Goal: Task Accomplishment & Management: Use online tool/utility

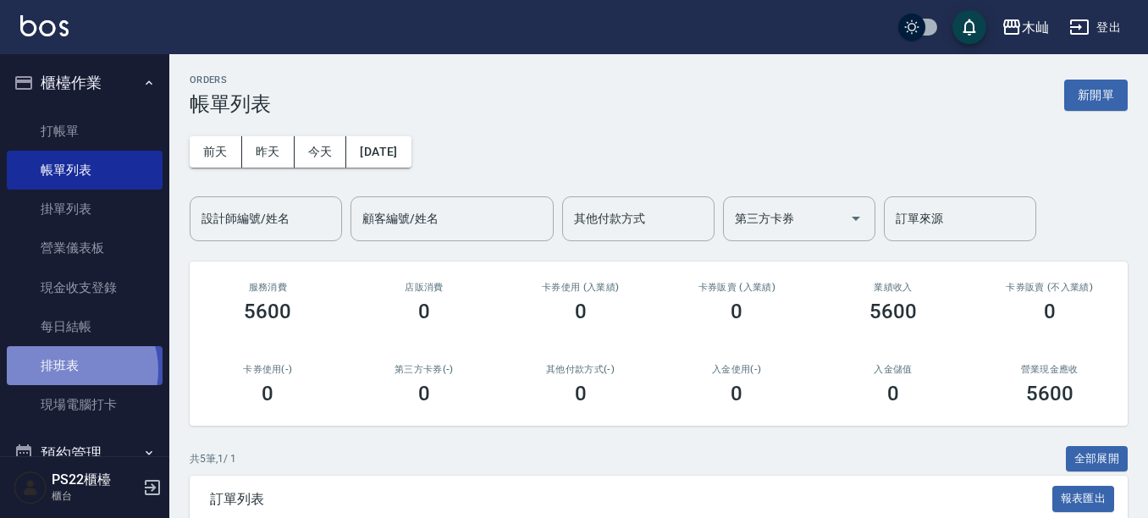
click at [69, 370] on link "排班表" at bounding box center [85, 365] width 156 height 39
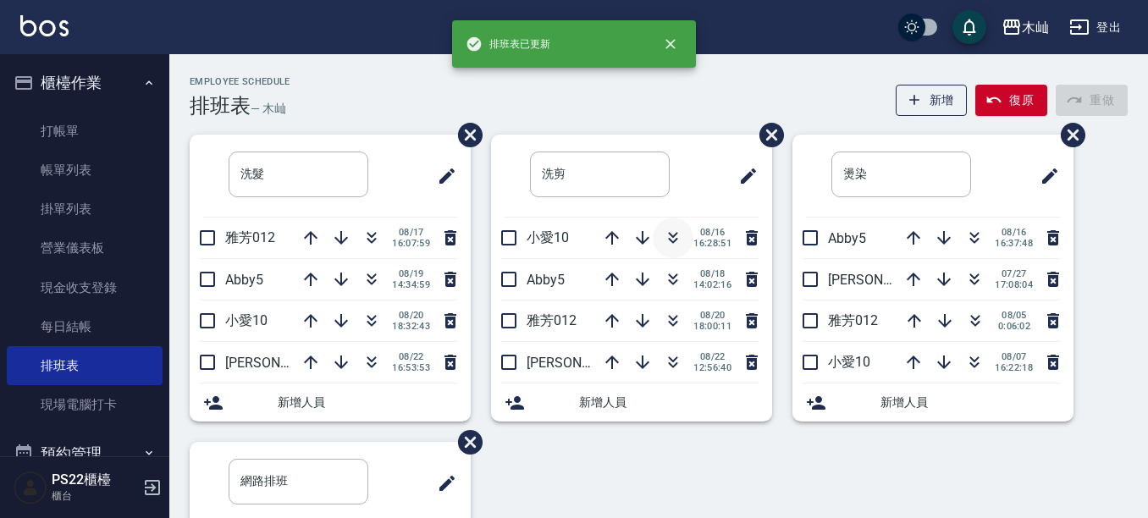
click at [681, 239] on button "button" at bounding box center [673, 238] width 41 height 41
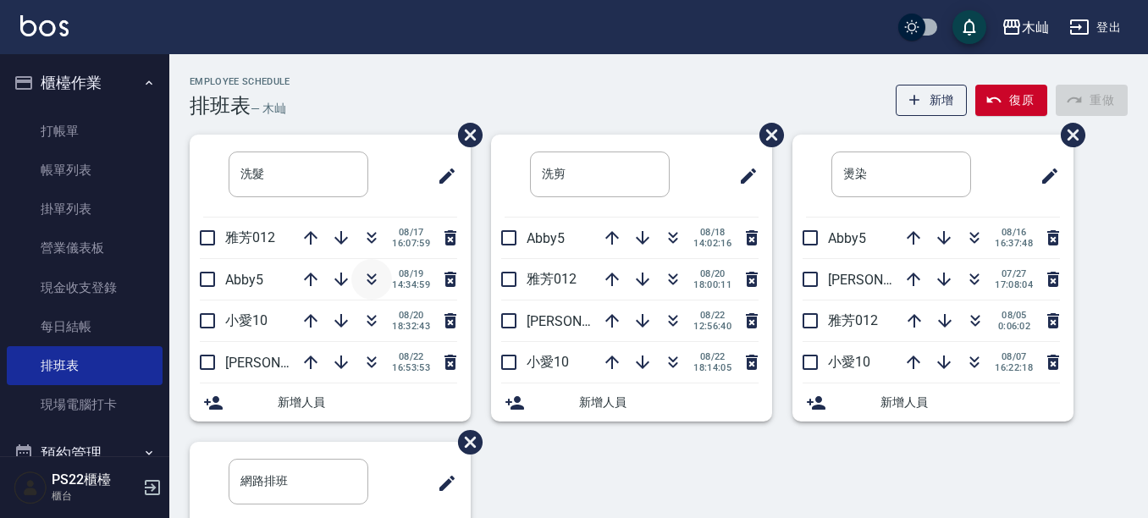
click at [362, 289] on icon "button" at bounding box center [372, 279] width 20 height 20
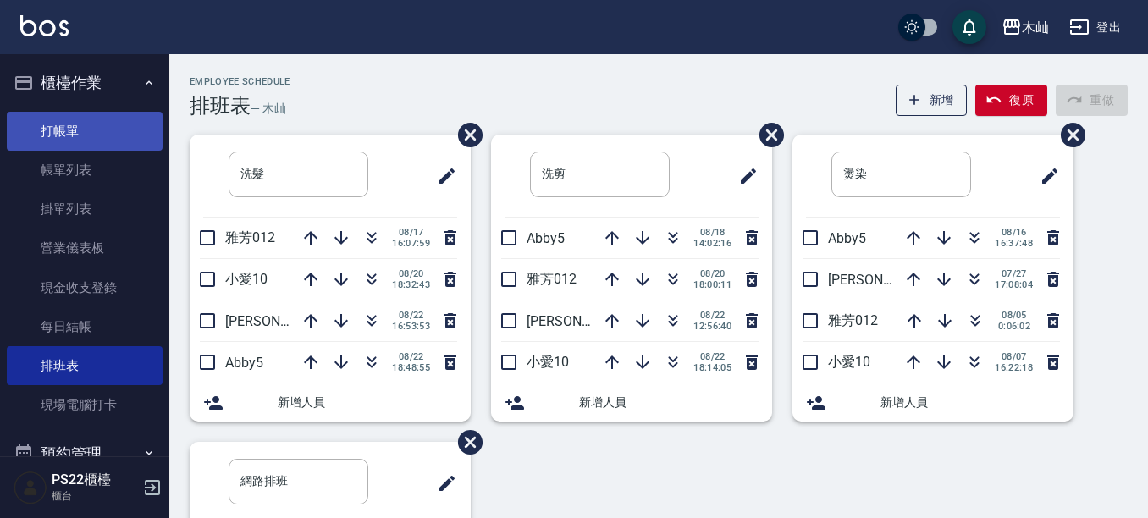
click at [69, 122] on link "打帳單" at bounding box center [85, 131] width 156 height 39
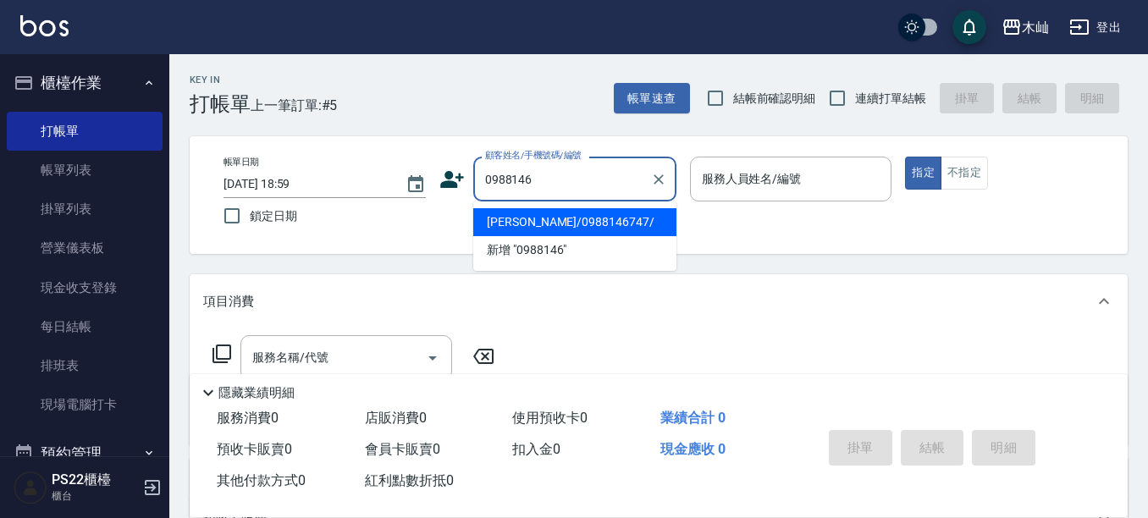
click at [560, 222] on li "[PERSON_NAME]/0988146747/" at bounding box center [574, 222] width 203 height 28
type input "[PERSON_NAME]/0988146747/"
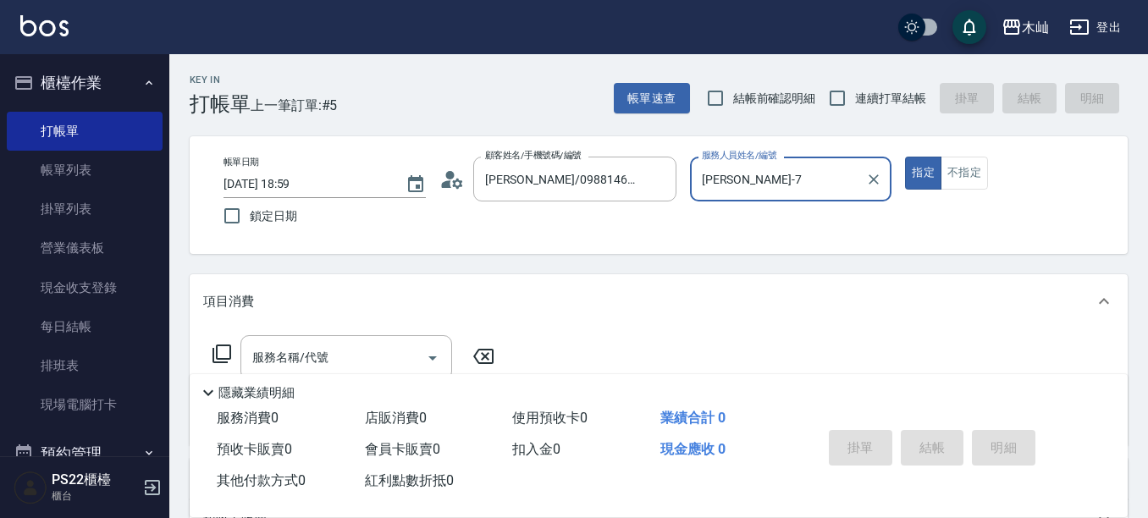
click at [750, 185] on input "[PERSON_NAME]-7" at bounding box center [779, 179] width 162 height 30
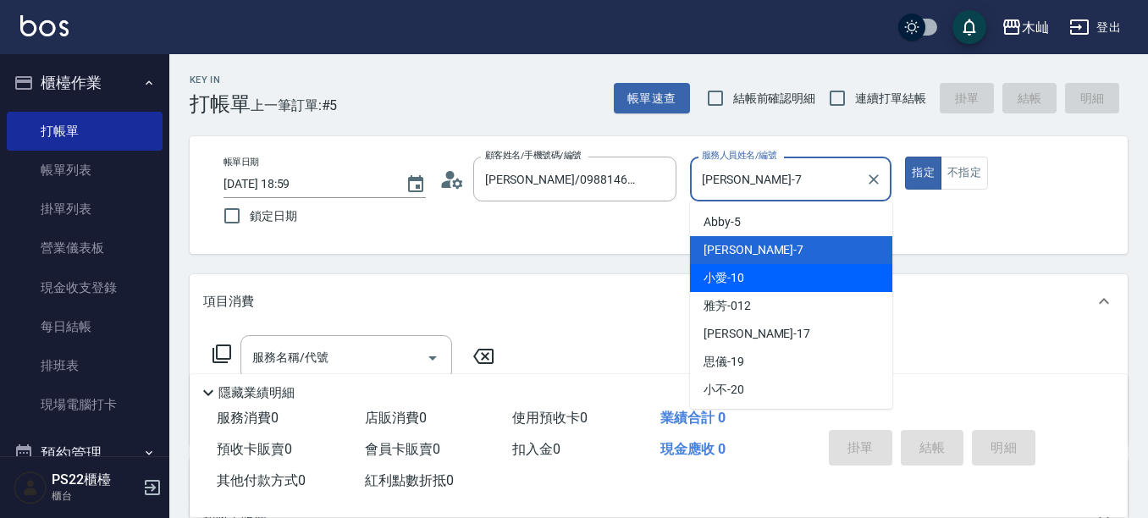
click at [743, 280] on span "小愛 -10" at bounding box center [724, 278] width 41 height 18
type input "小愛-10"
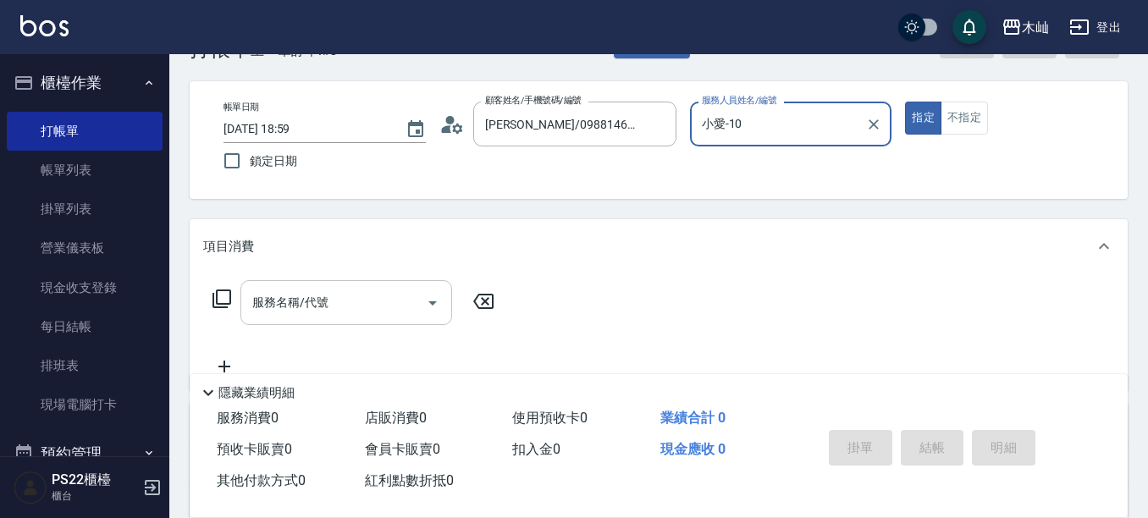
scroll to position [85, 0]
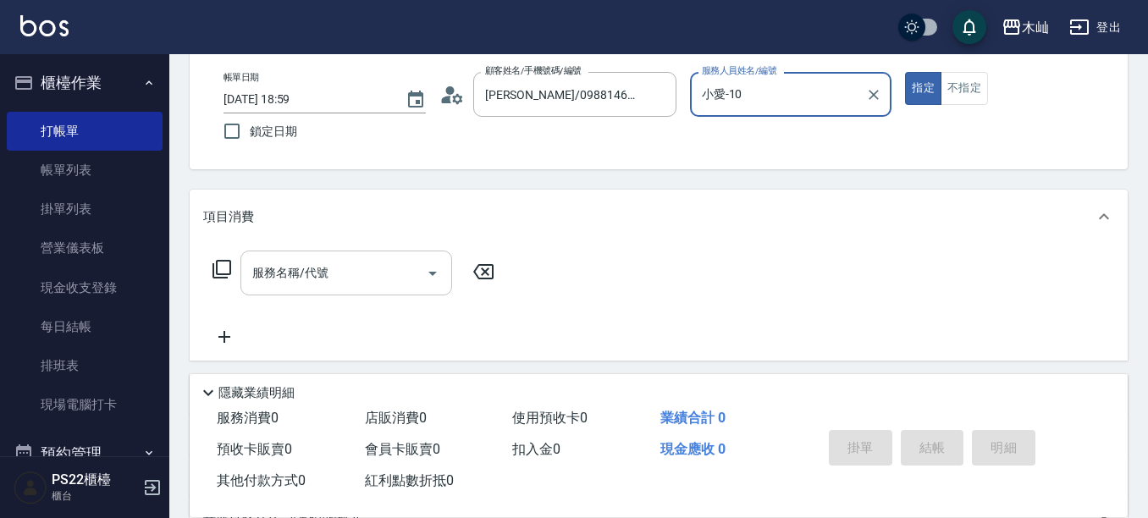
click at [314, 286] on input "服務名稱/代號" at bounding box center [333, 273] width 171 height 30
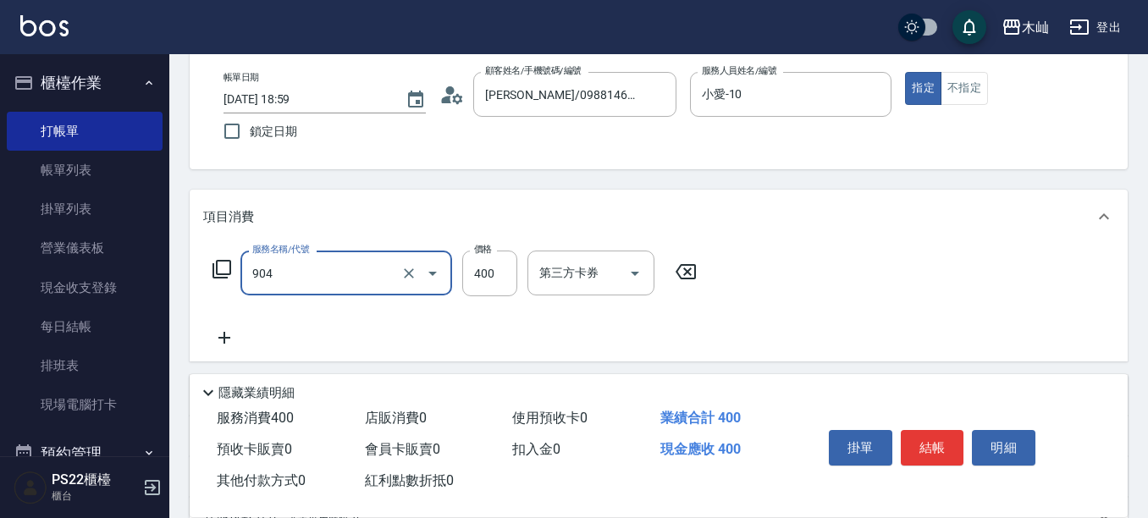
type input "精油洗+瞬護(904)"
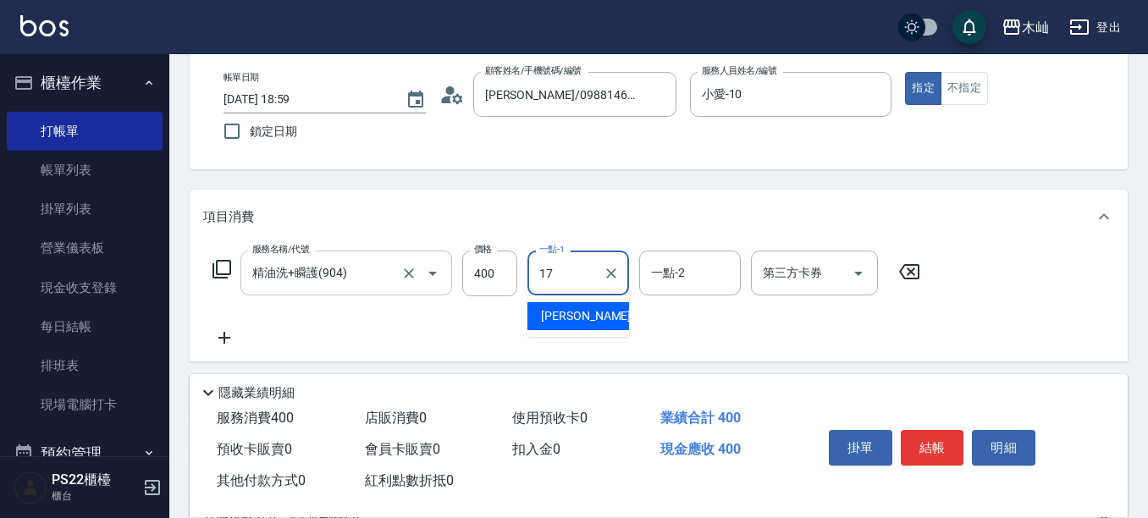
type input "[PERSON_NAME]-17"
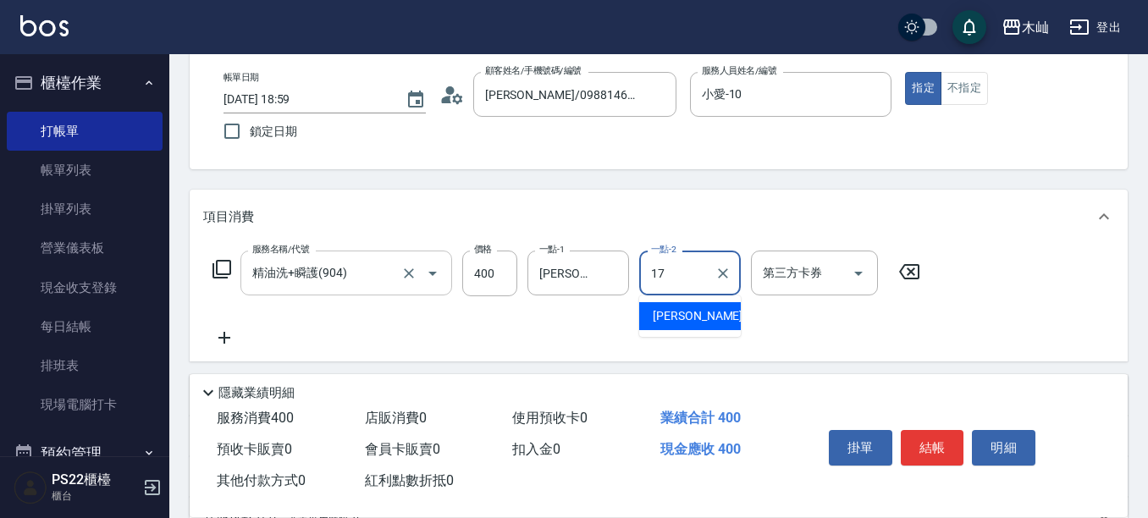
type input "[PERSON_NAME]-17"
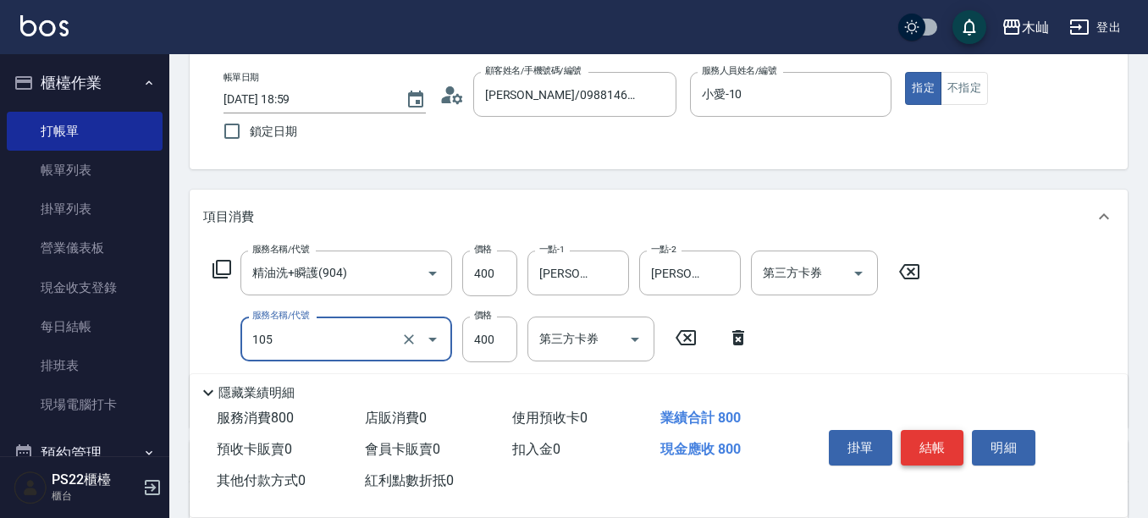
type input "A級單剪(105)"
click at [944, 434] on button "結帳" at bounding box center [933, 448] width 64 height 36
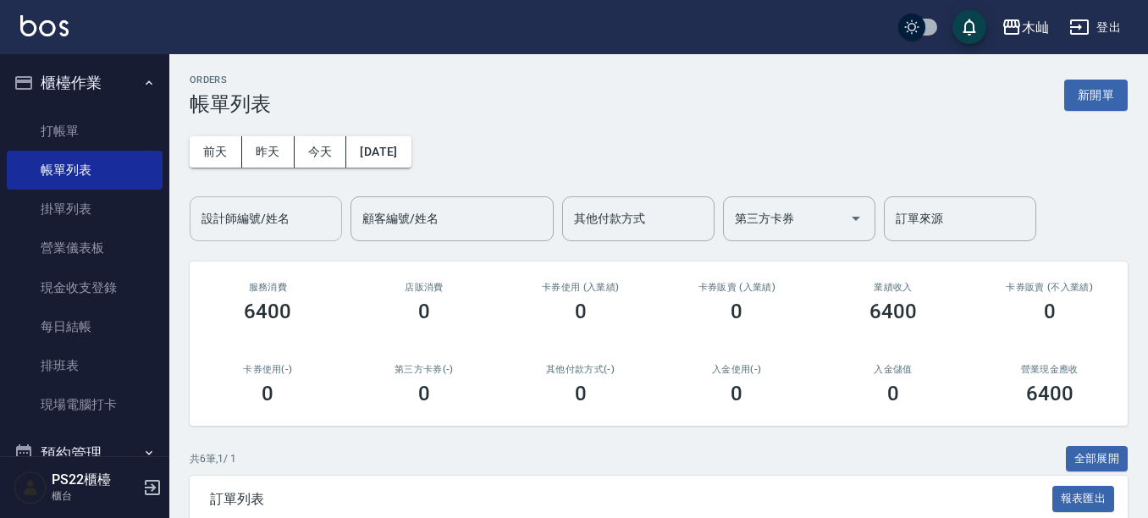
click at [271, 222] on input "設計師編號/姓名" at bounding box center [265, 219] width 137 height 30
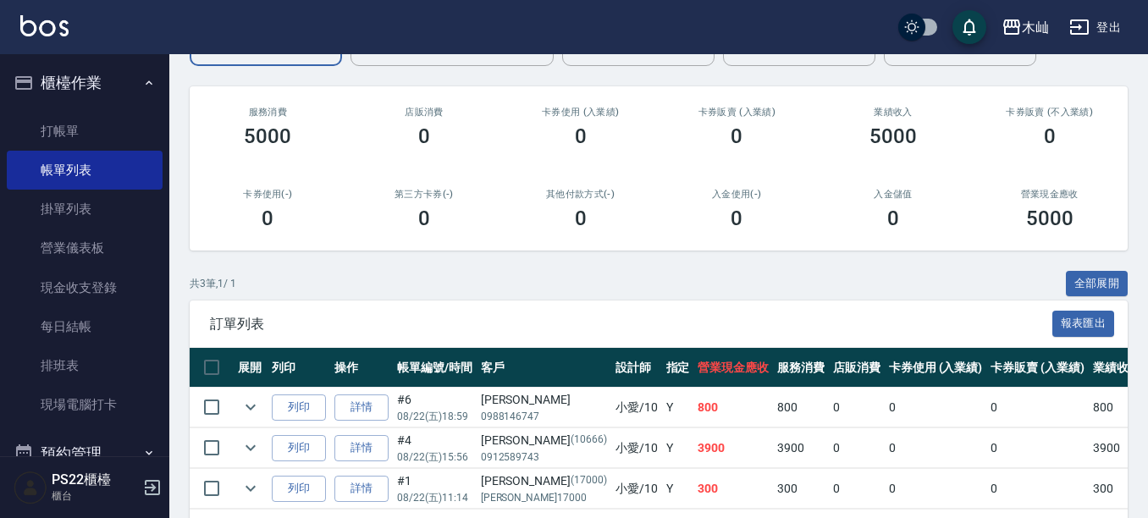
scroll to position [247, 0]
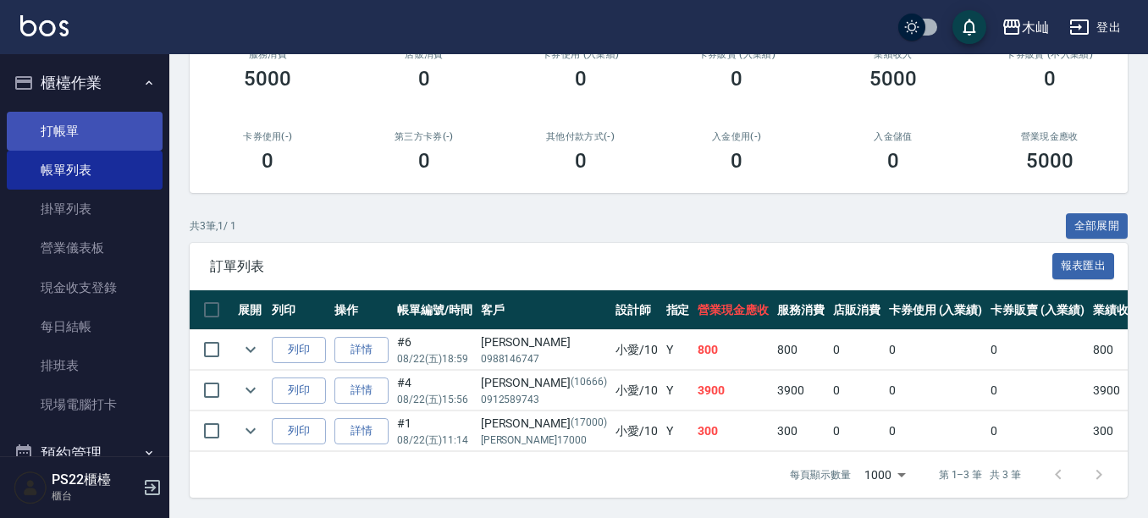
type input "小愛-10"
click at [80, 127] on link "打帳單" at bounding box center [85, 131] width 156 height 39
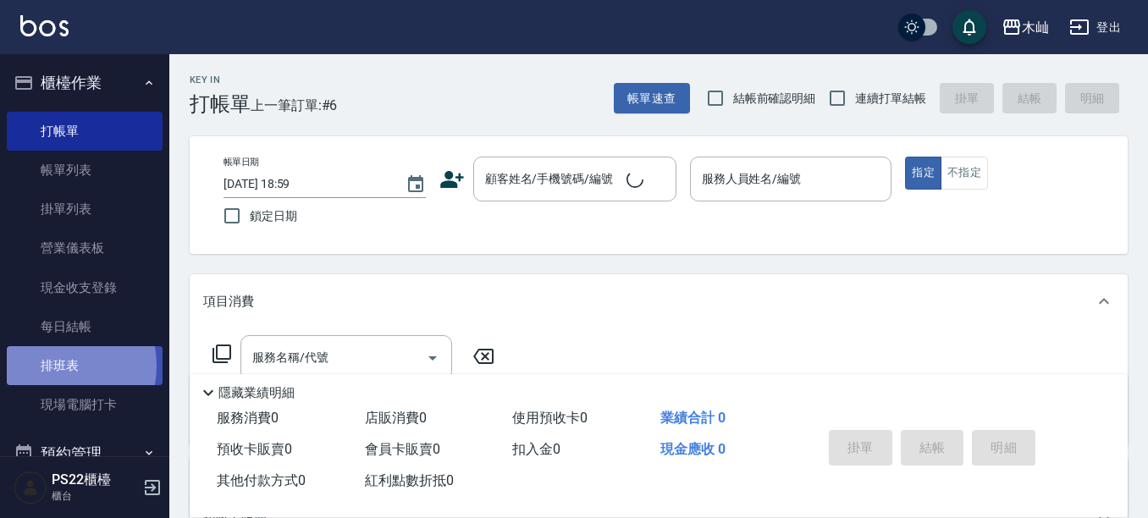
click at [49, 366] on link "排班表" at bounding box center [85, 365] width 156 height 39
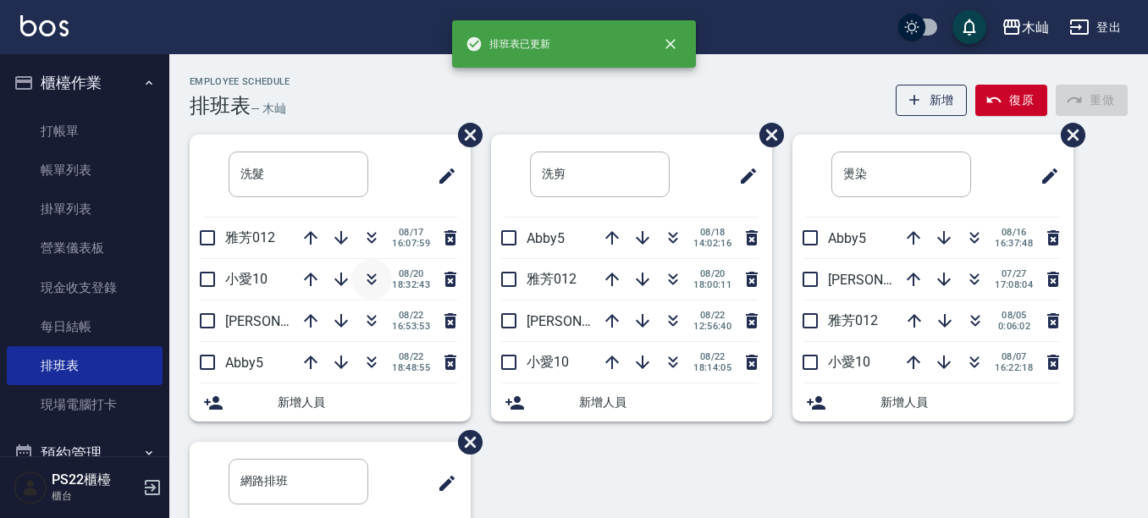
click at [368, 276] on icon "button" at bounding box center [372, 277] width 9 height 6
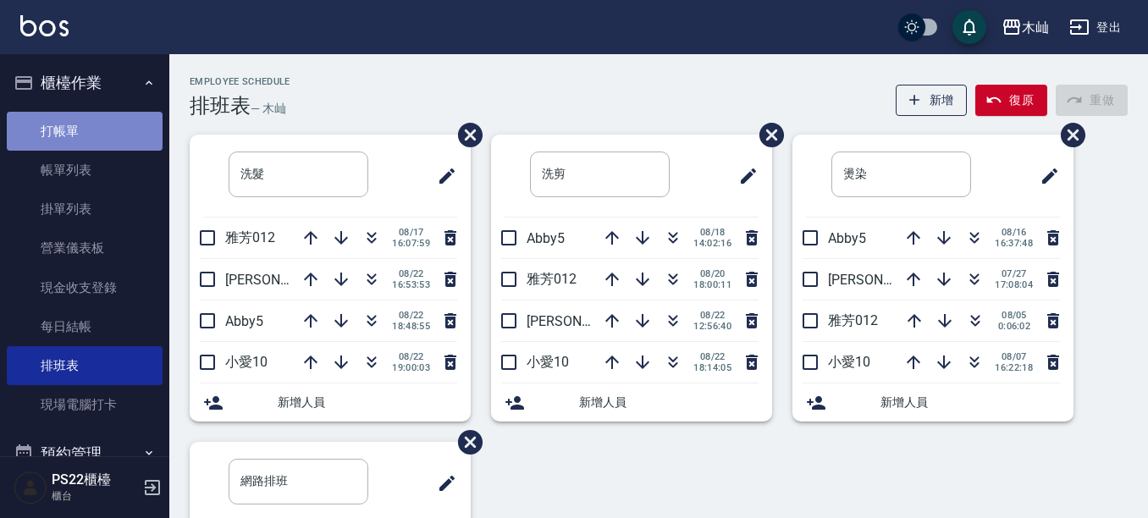
click at [101, 121] on link "打帳單" at bounding box center [85, 131] width 156 height 39
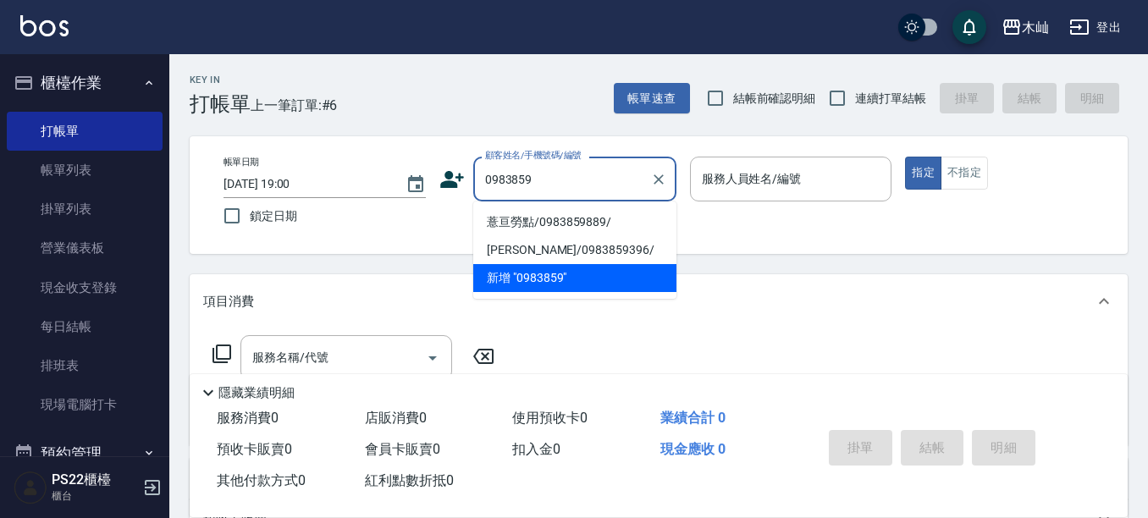
click at [574, 223] on li "薏亘勞點/0983859889/" at bounding box center [574, 222] width 203 height 28
type input "薏亘勞點/0983859889/"
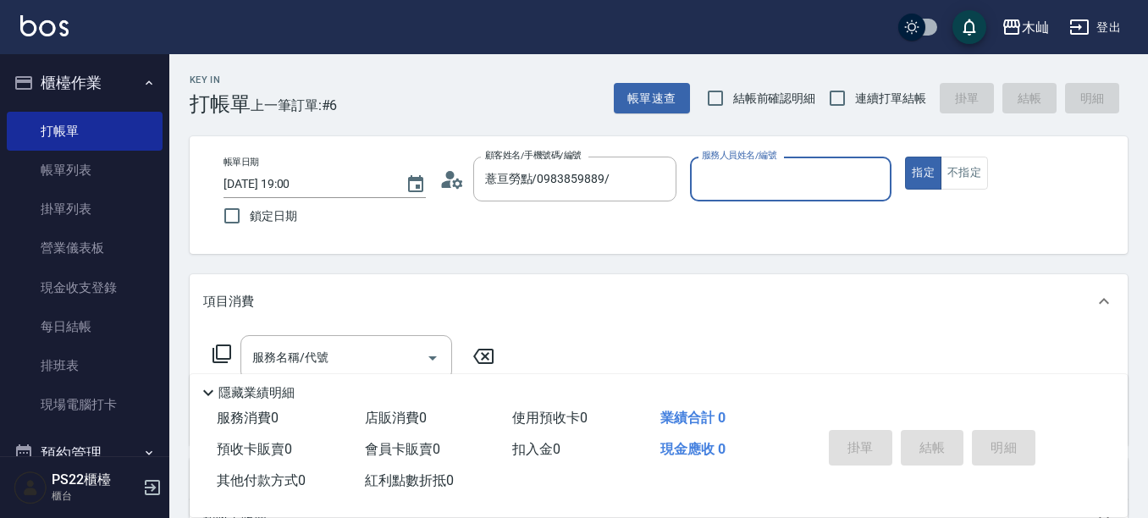
click at [792, 182] on input "服務人員姓名/編號" at bounding box center [791, 179] width 187 height 30
type input "小愛-10"
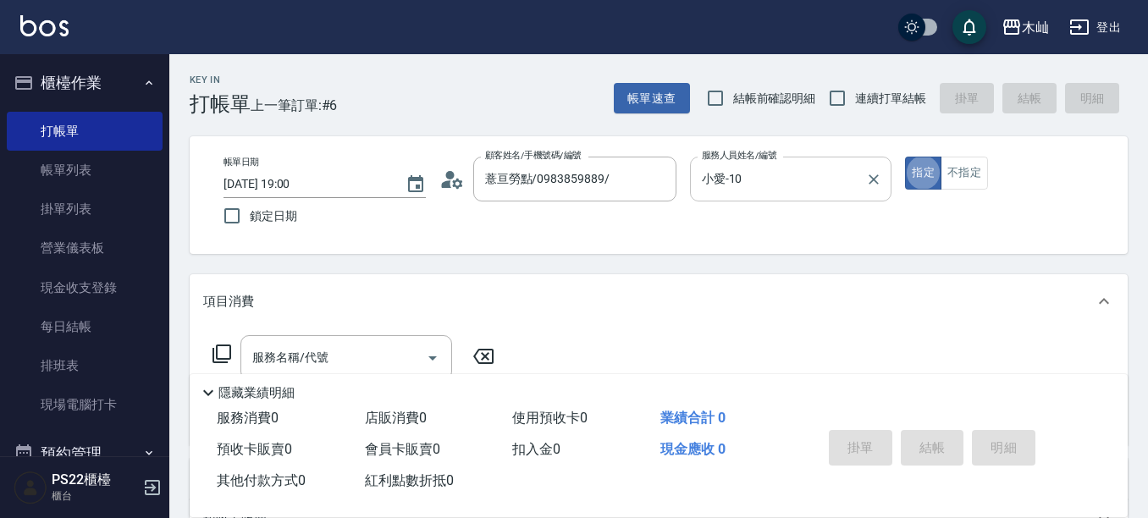
type button "true"
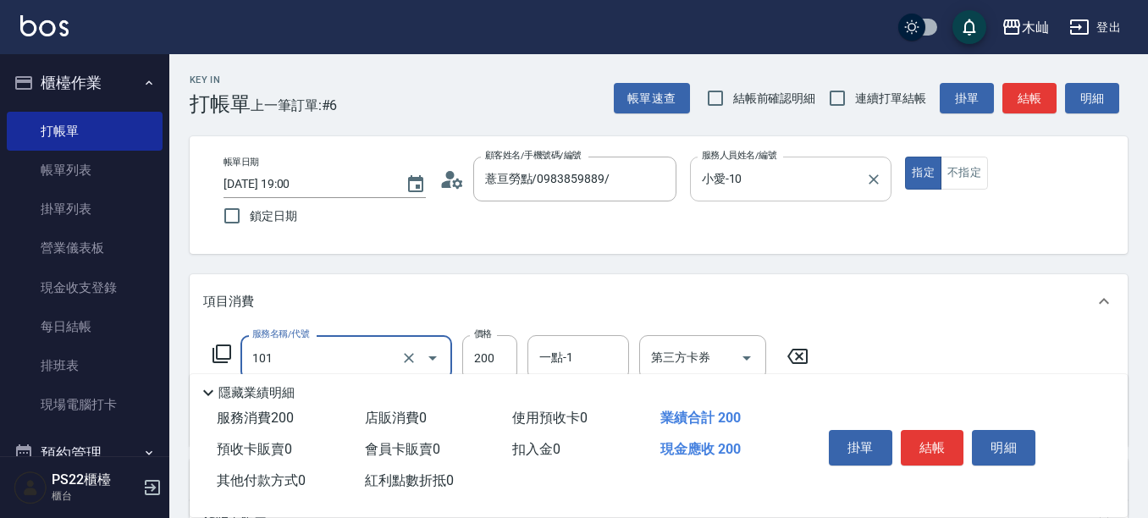
type input "洗髮(101)"
type input "300"
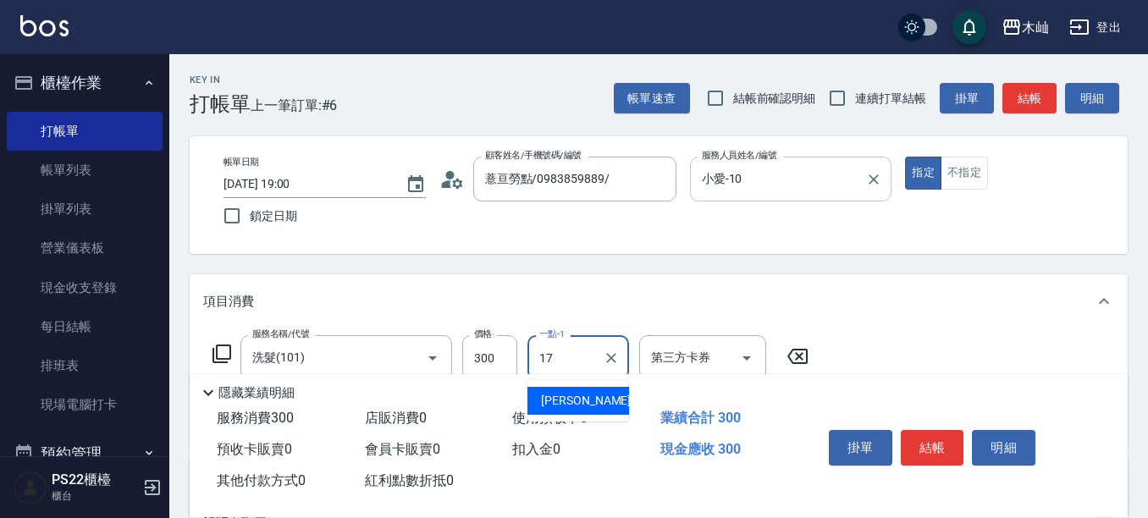
type input "[PERSON_NAME]-17"
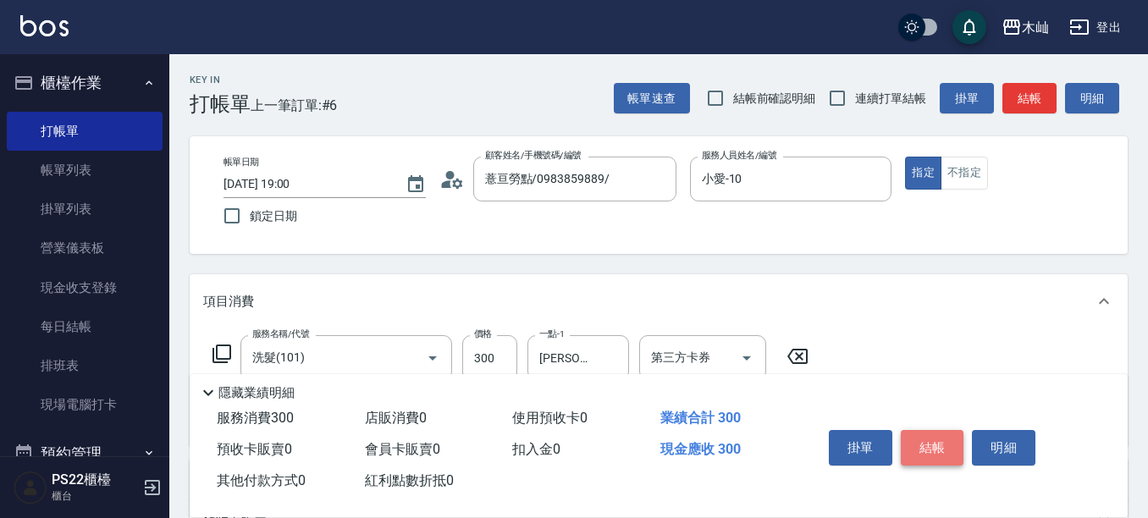
click at [935, 450] on button "結帳" at bounding box center [933, 448] width 64 height 36
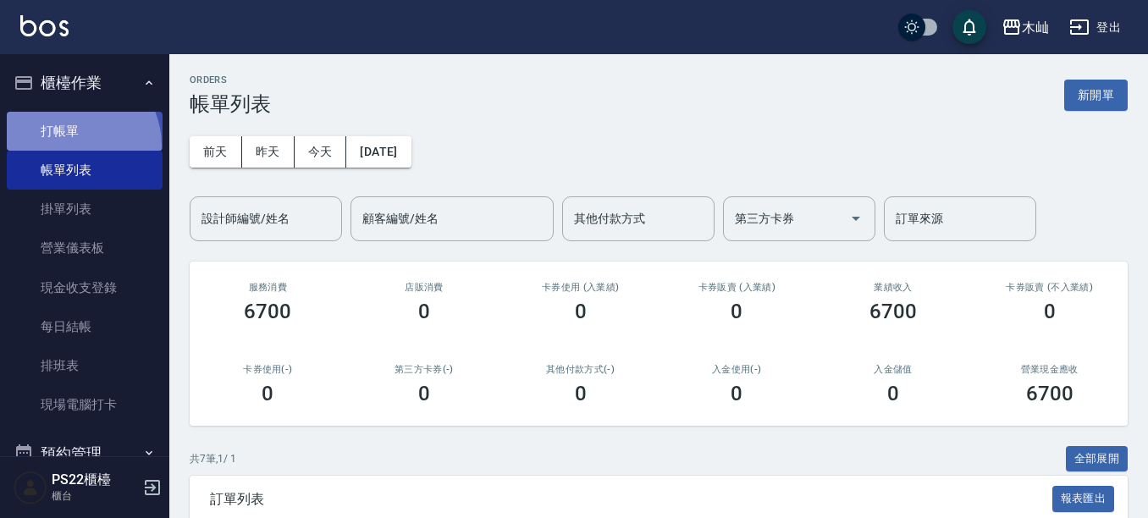
click at [75, 144] on link "打帳單" at bounding box center [85, 131] width 156 height 39
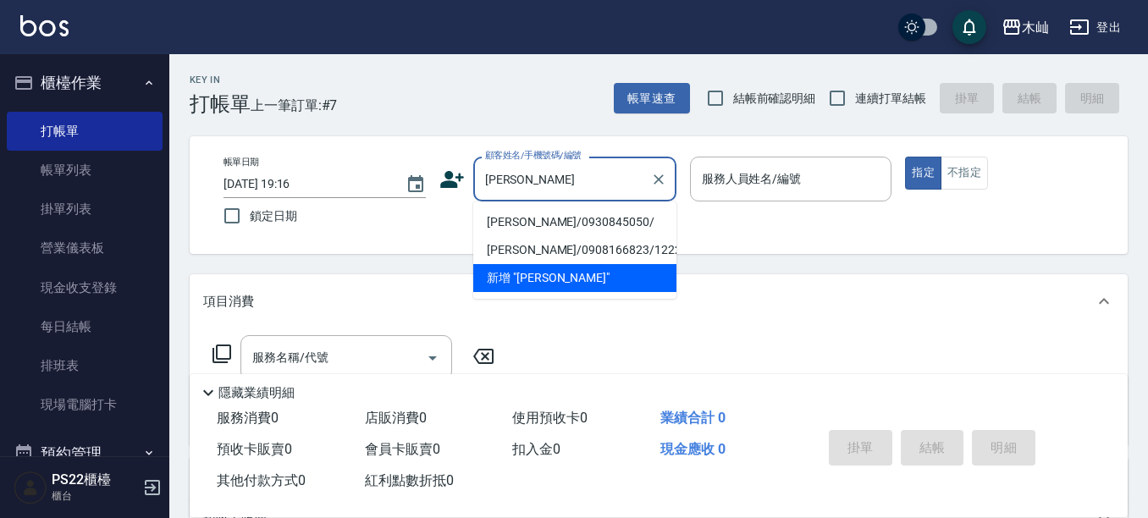
click at [502, 218] on li "[PERSON_NAME]/0930845050/" at bounding box center [574, 222] width 203 height 28
type input "[PERSON_NAME]/0930845050/"
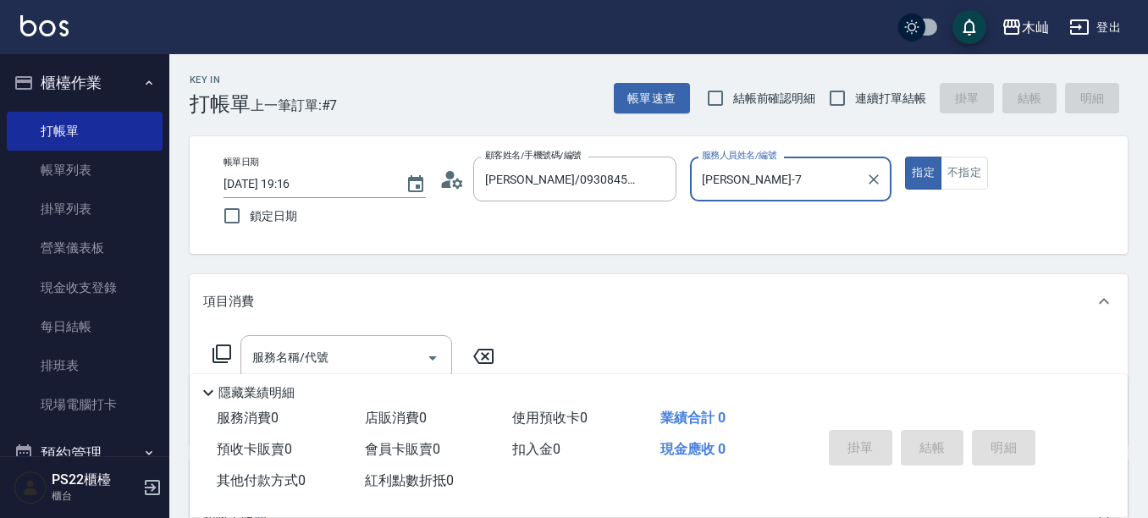
type input "[PERSON_NAME]-7"
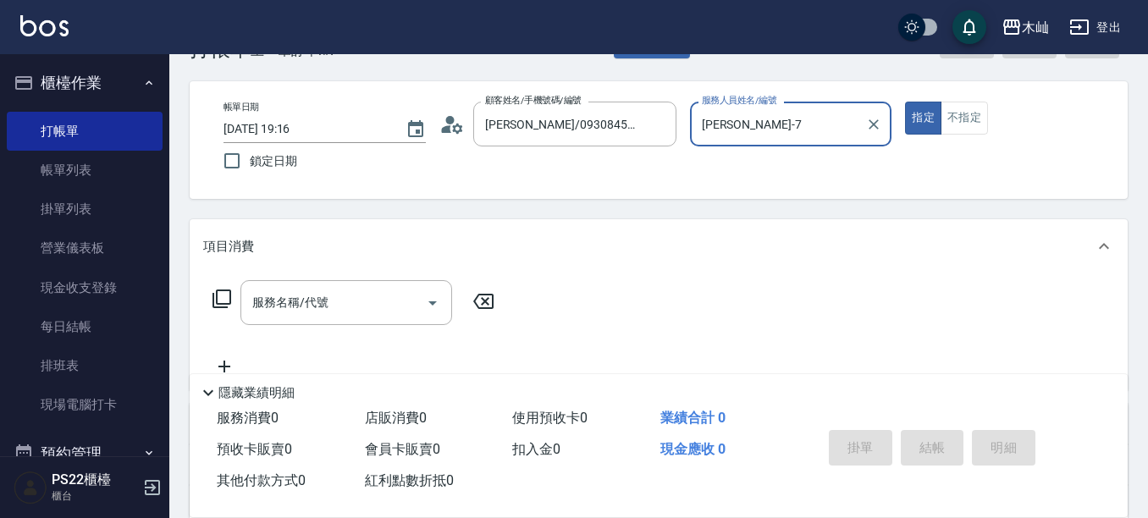
scroll to position [85, 0]
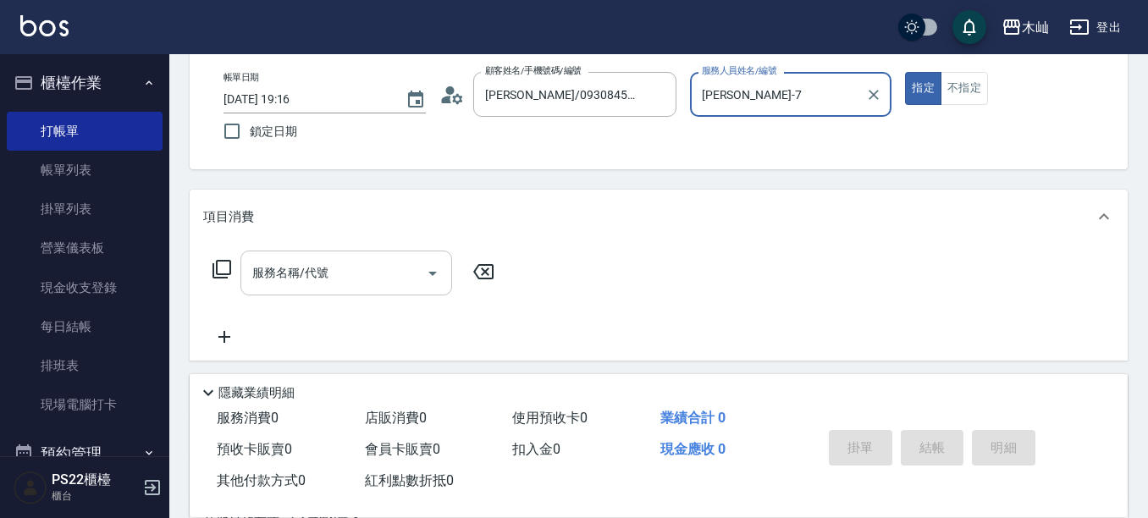
click at [342, 291] on div "服務名稱/代號" at bounding box center [346, 273] width 212 height 45
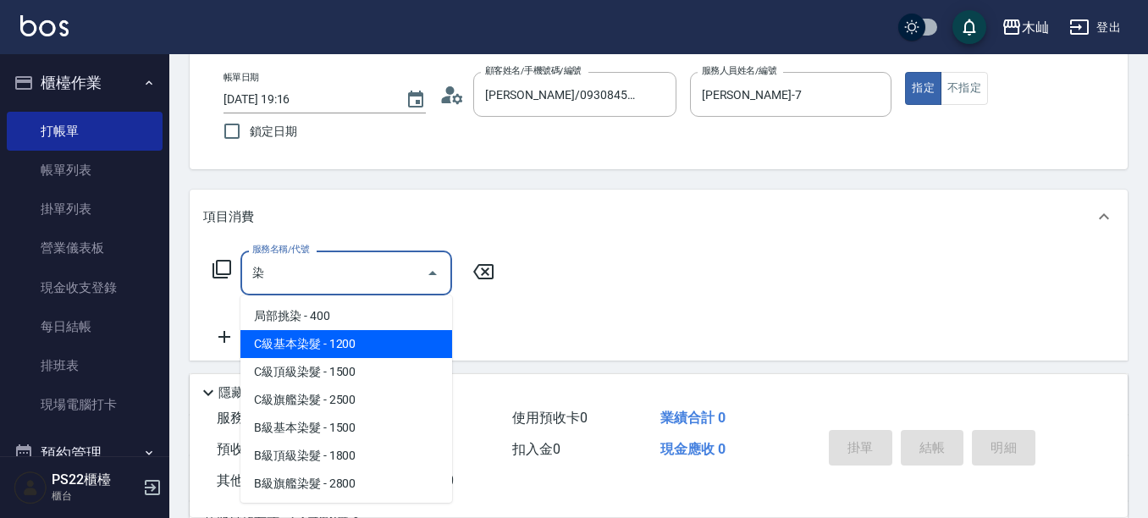
click at [387, 343] on span "C級基本染髮 - 1200" at bounding box center [346, 344] width 212 height 28
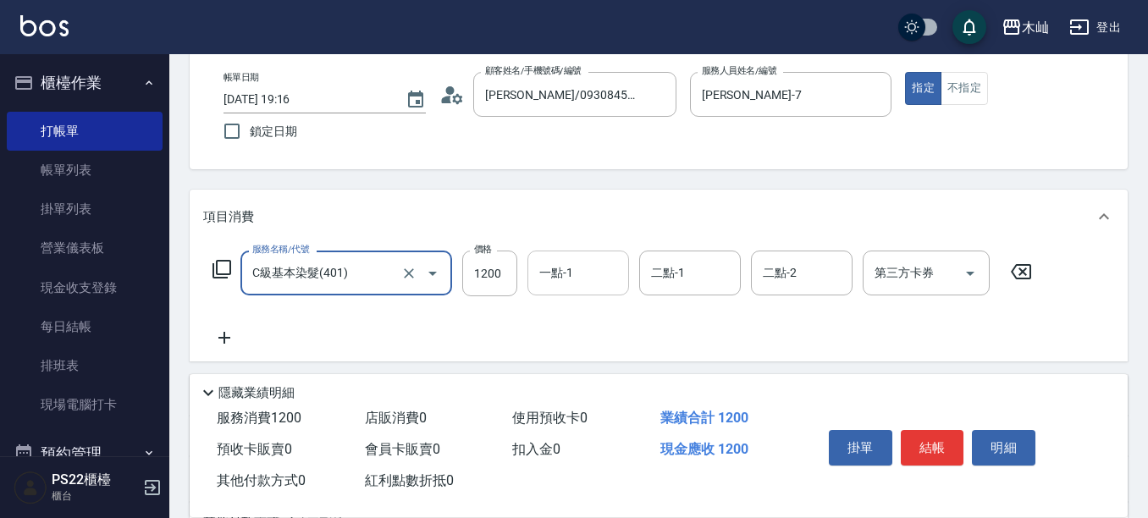
type input "C級基本染髮(401)"
click at [554, 275] on input "一點-1" at bounding box center [578, 273] width 86 height 30
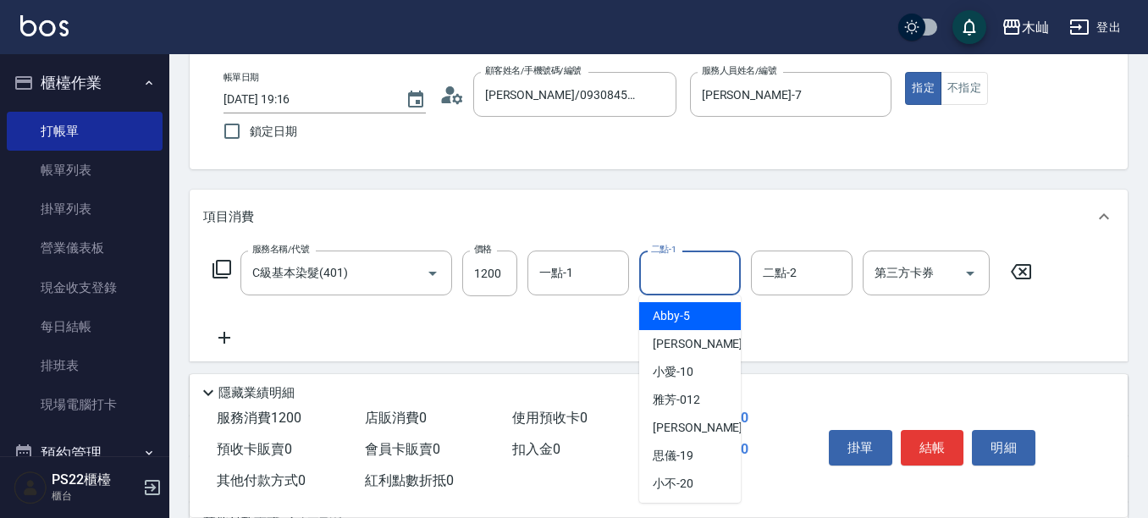
click at [669, 269] on div "二點-1 二點-1" at bounding box center [690, 273] width 102 height 45
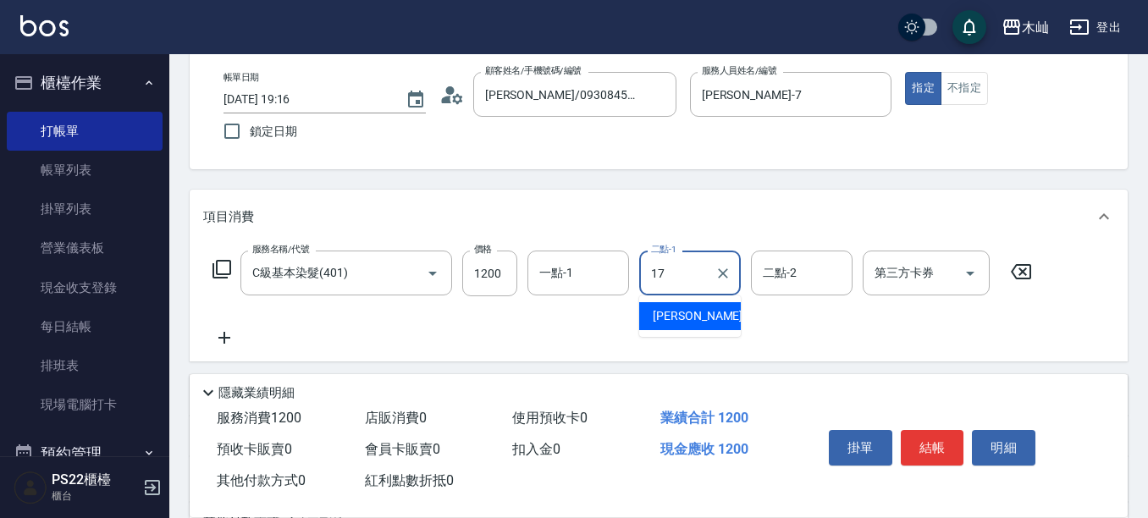
type input "[PERSON_NAME]-17"
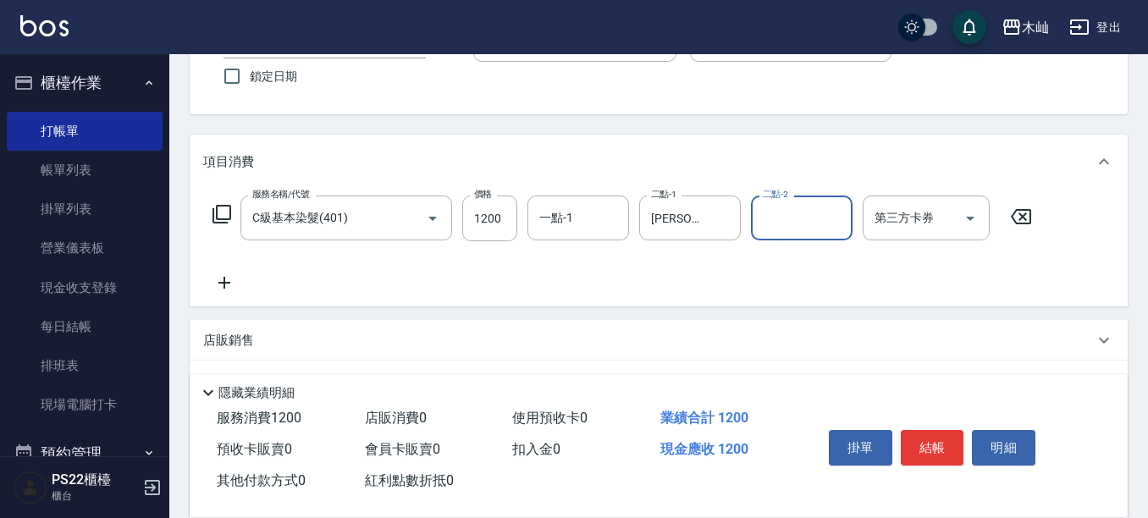
scroll to position [169, 0]
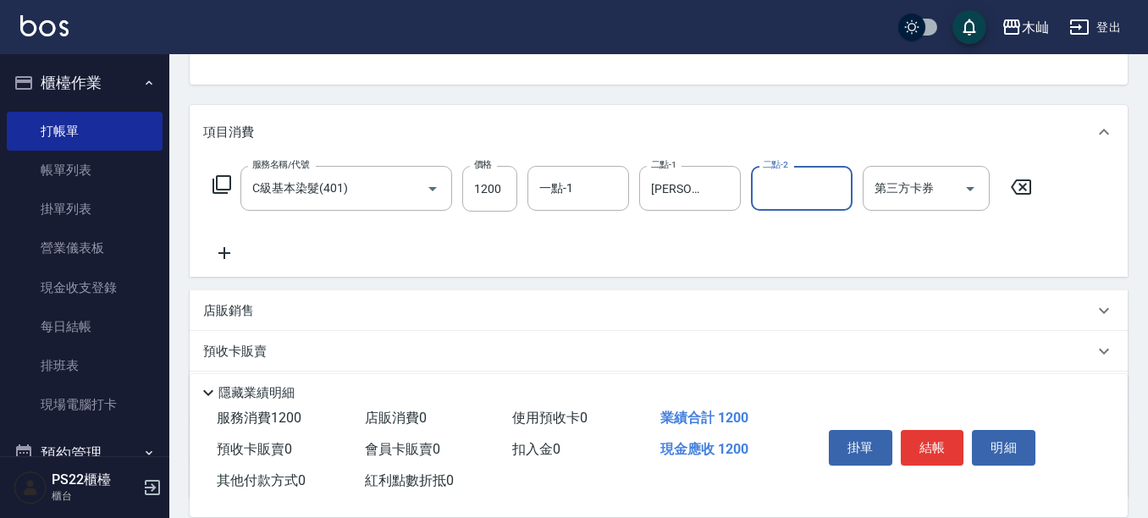
click at [222, 248] on icon at bounding box center [224, 253] width 42 height 20
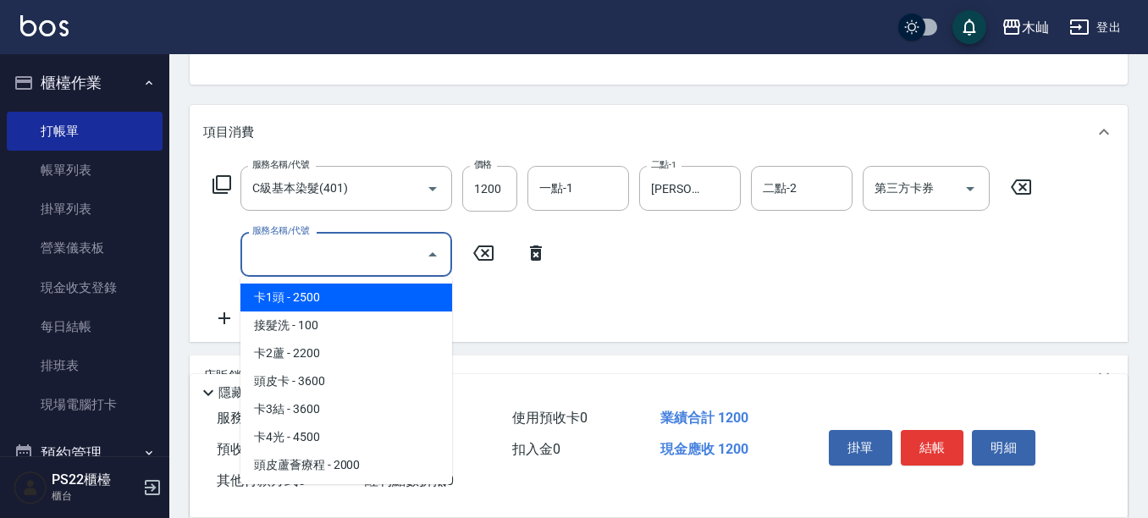
click at [293, 246] on input "服務名稱/代號" at bounding box center [333, 255] width 171 height 30
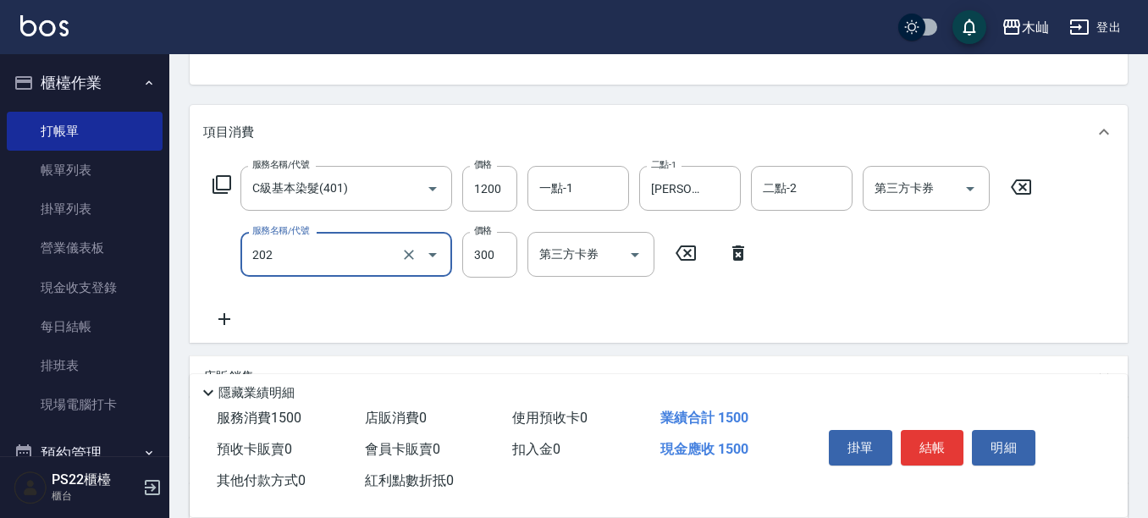
type input "單剪(202)"
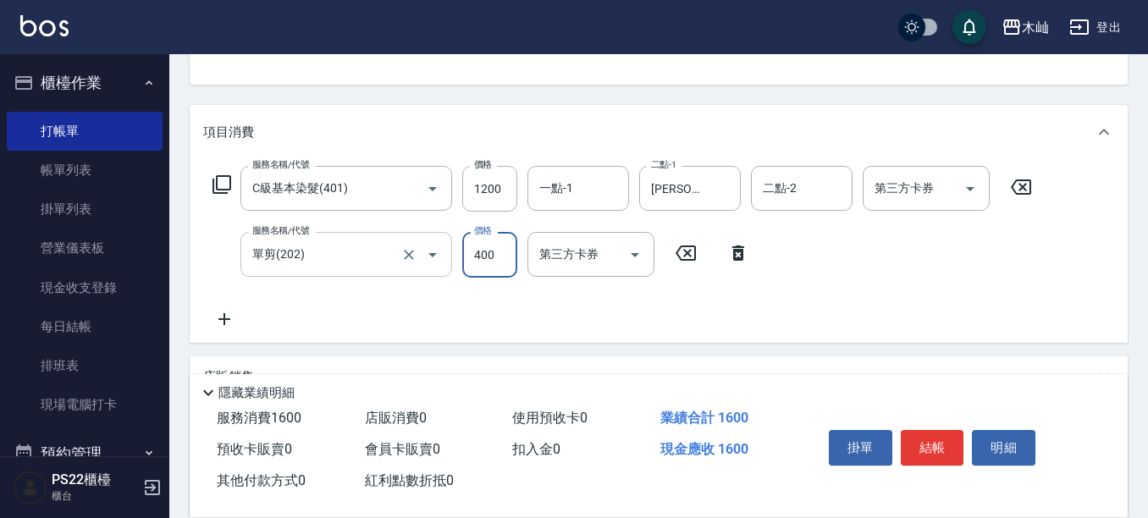
type input "400"
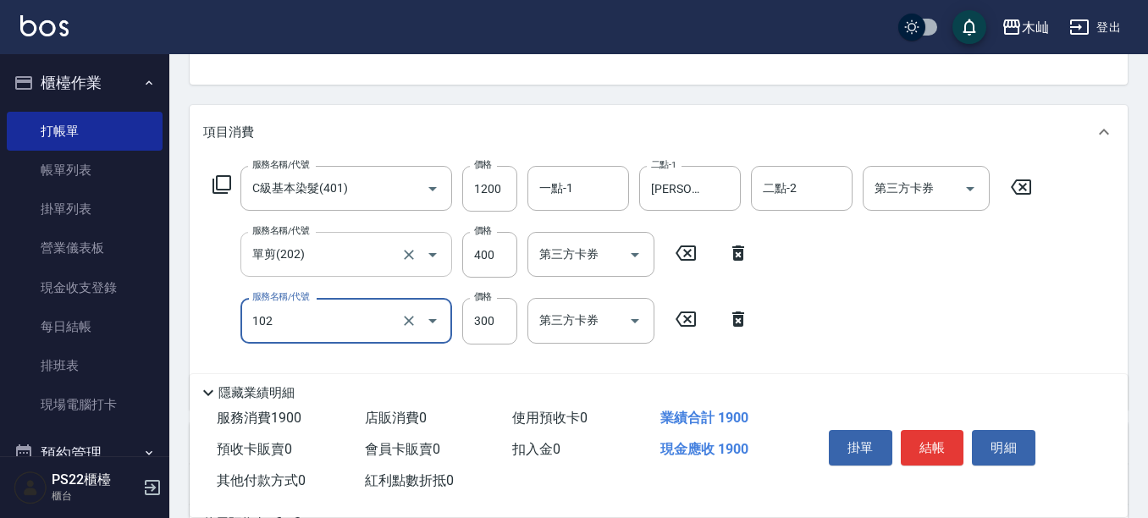
type input "精油洗髮(102)"
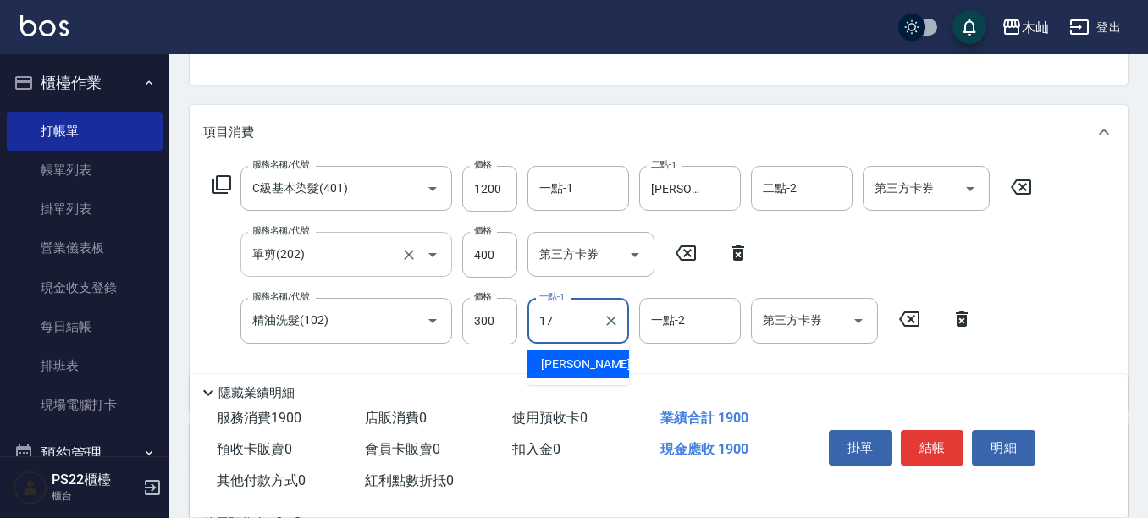
type input "[PERSON_NAME]-17"
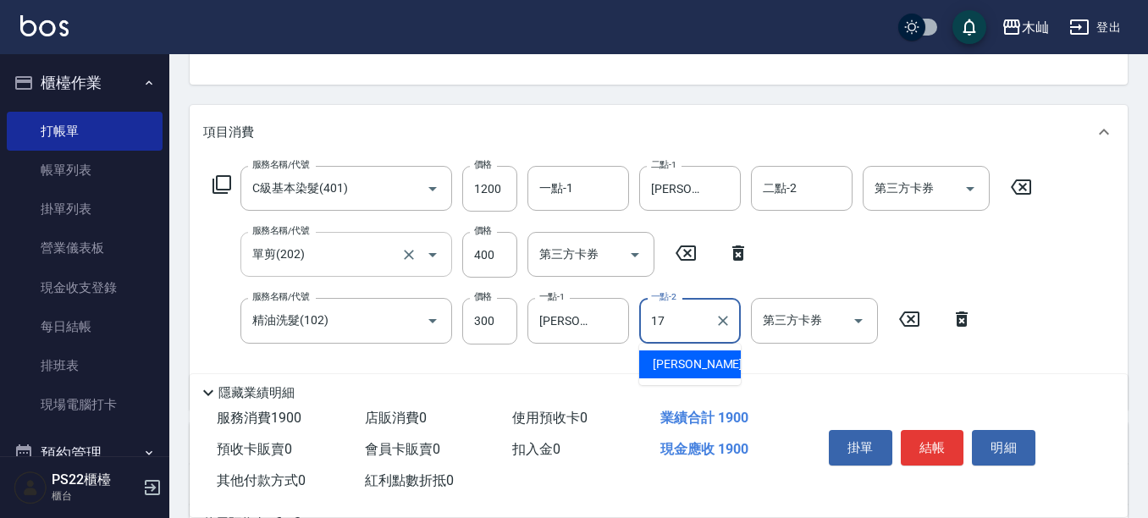
type input "[PERSON_NAME]-17"
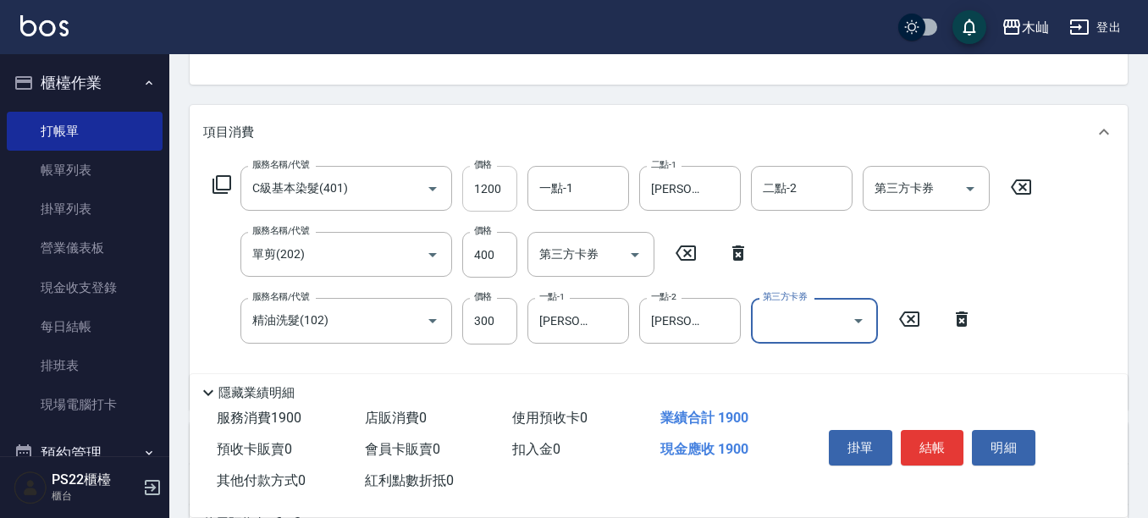
click at [507, 190] on input "1200" at bounding box center [489, 189] width 55 height 46
click at [511, 188] on input "1200" at bounding box center [489, 189] width 55 height 46
type input "1000"
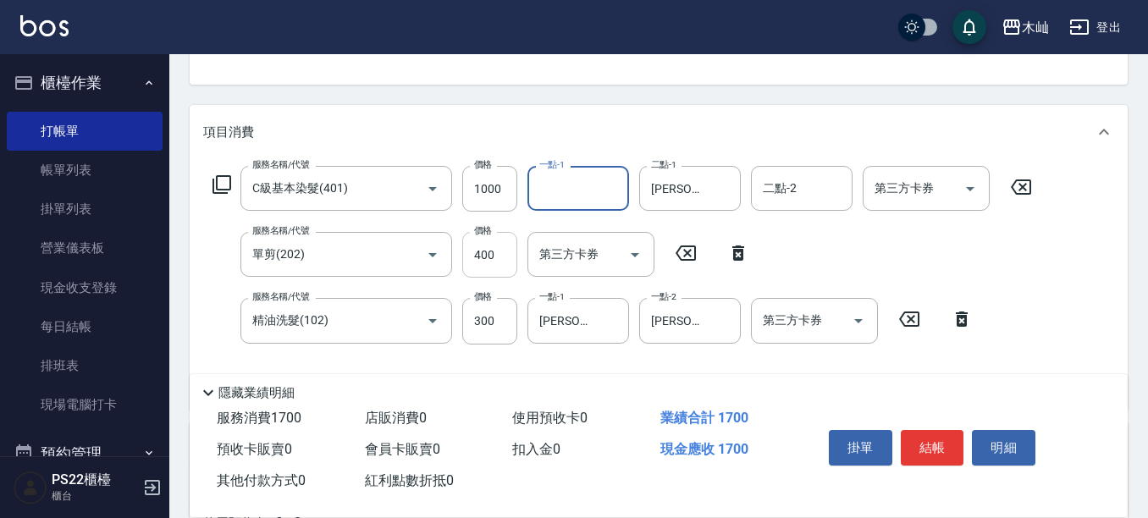
drag, startPoint x: 483, startPoint y: 261, endPoint x: 497, endPoint y: 260, distance: 14.4
click at [487, 261] on input "400" at bounding box center [489, 255] width 55 height 46
click at [498, 257] on input "400" at bounding box center [489, 255] width 55 height 46
click at [409, 341] on div at bounding box center [420, 320] width 47 height 45
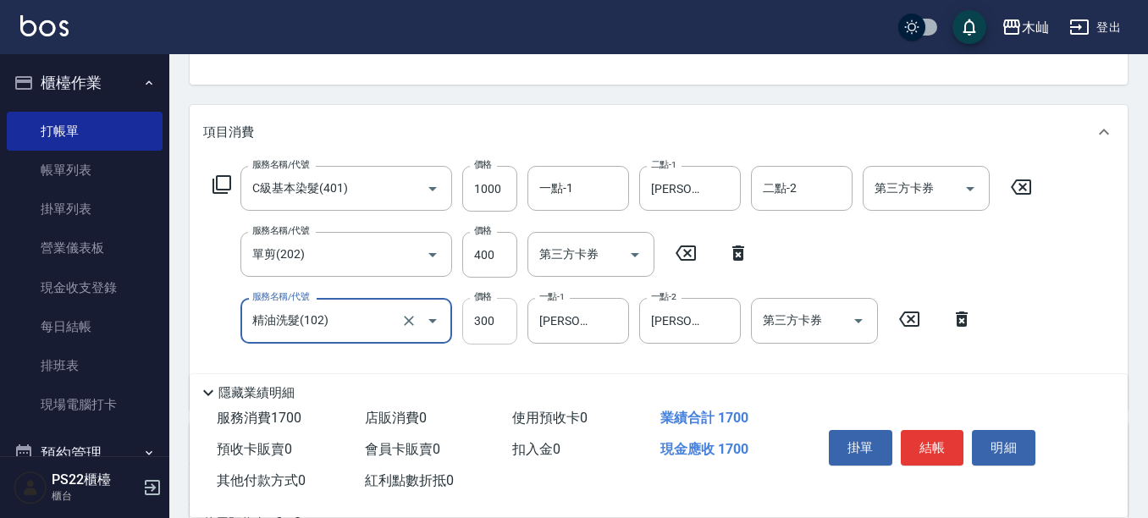
click at [489, 313] on input "300" at bounding box center [489, 321] width 55 height 46
type input "100"
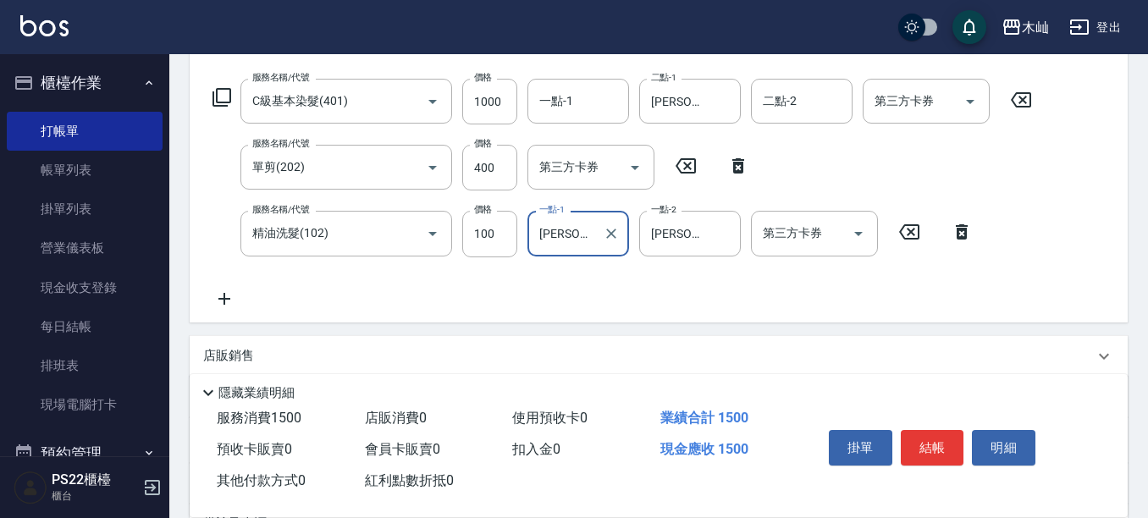
scroll to position [339, 0]
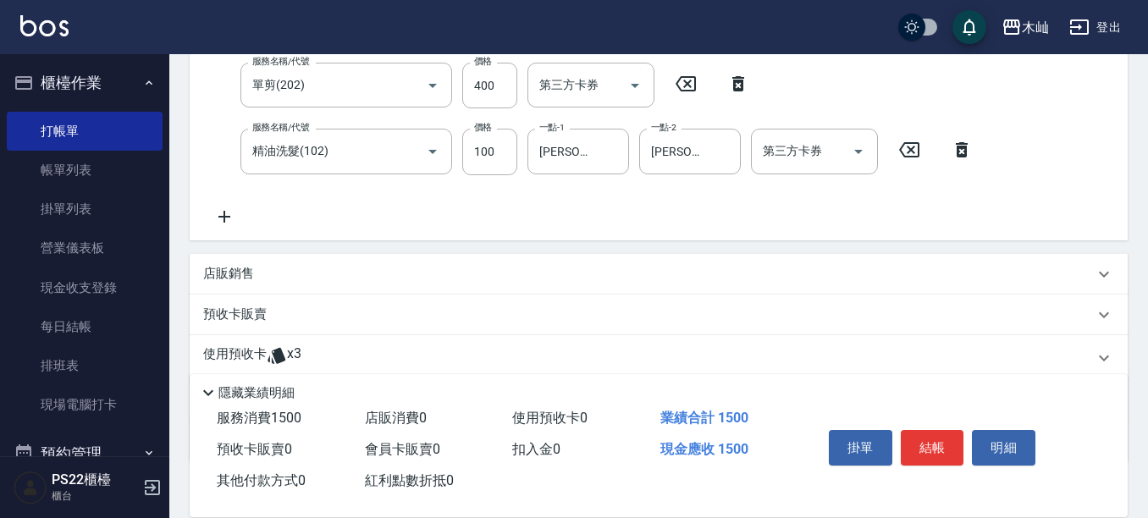
click at [228, 213] on icon at bounding box center [224, 217] width 42 height 20
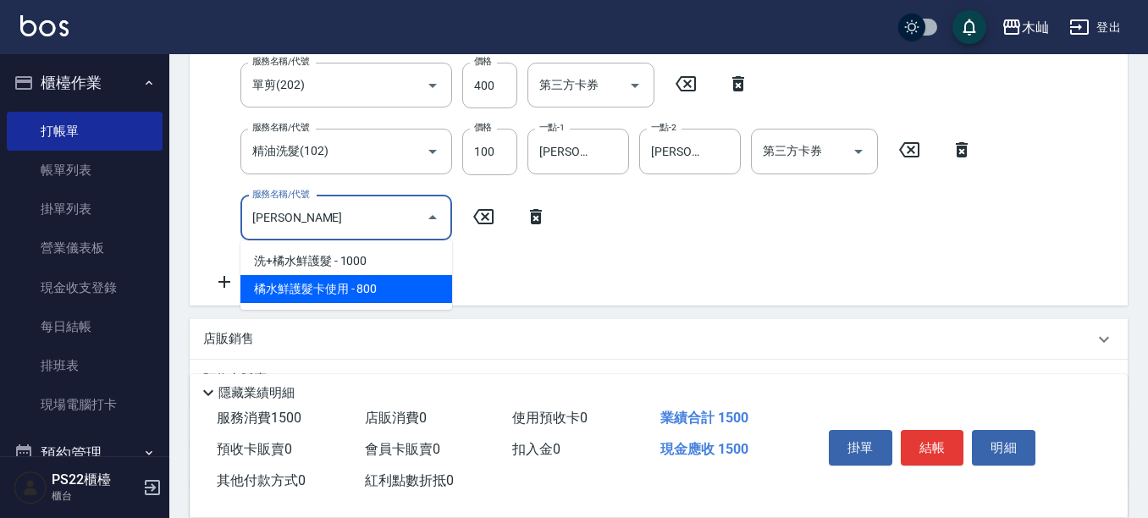
click at [376, 278] on span "橘水鮮護髮卡使用 - 800" at bounding box center [346, 289] width 212 height 28
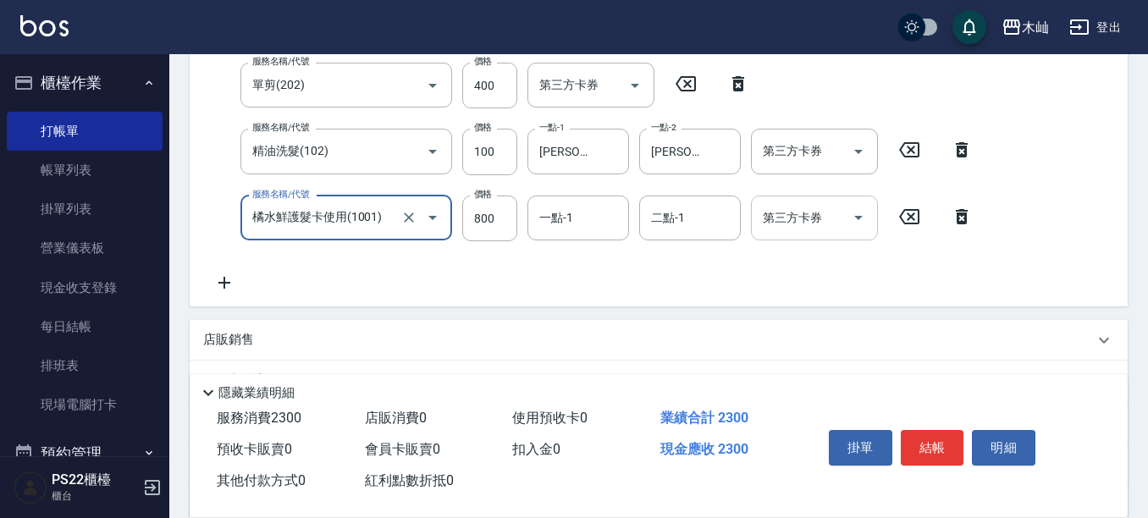
type input "橘水鮮護髮卡使用(1001)"
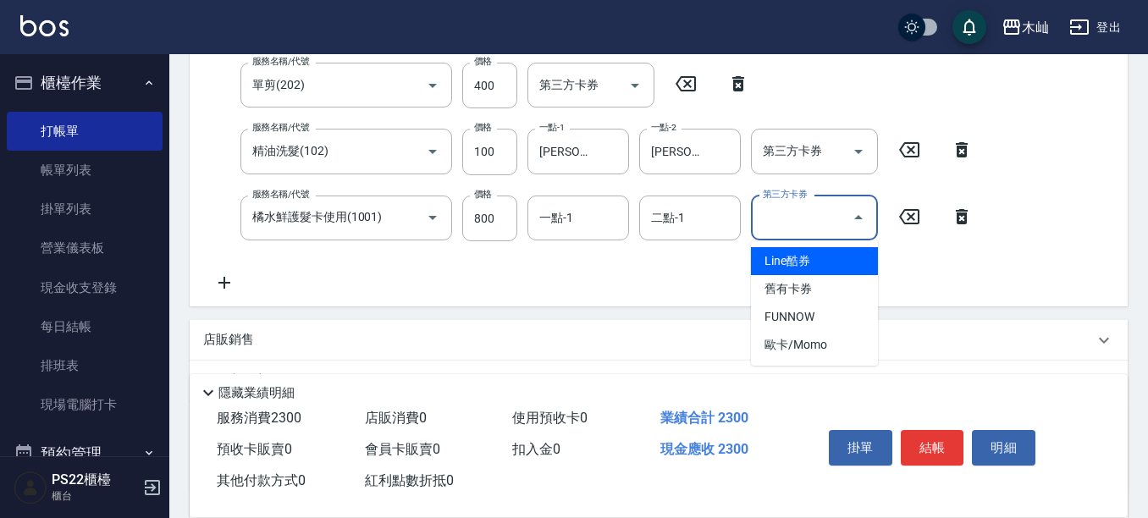
click at [818, 229] on input "第三方卡券" at bounding box center [802, 218] width 86 height 30
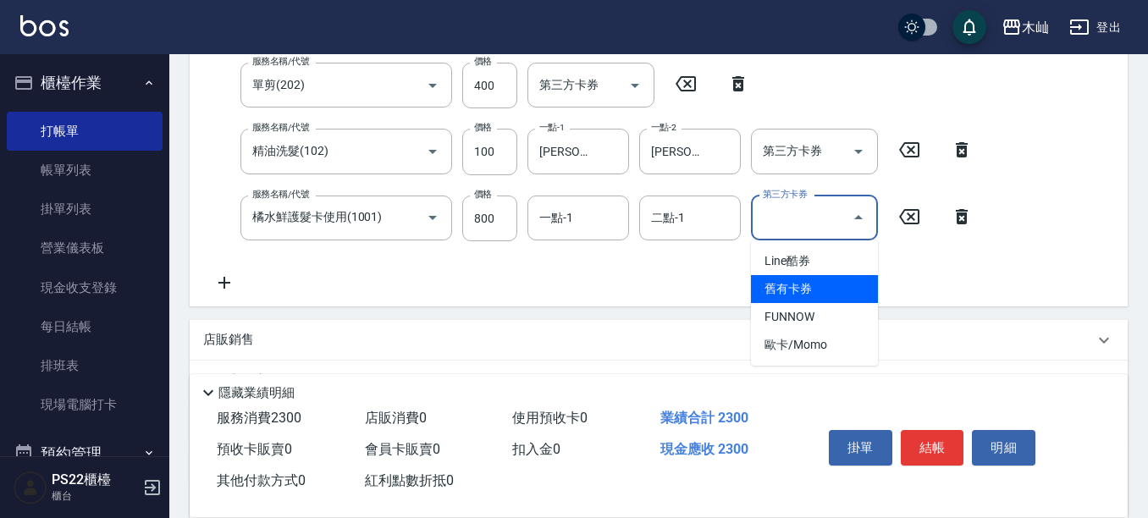
click at [842, 290] on span "舊有卡券" at bounding box center [814, 289] width 127 height 28
type input "舊有卡券"
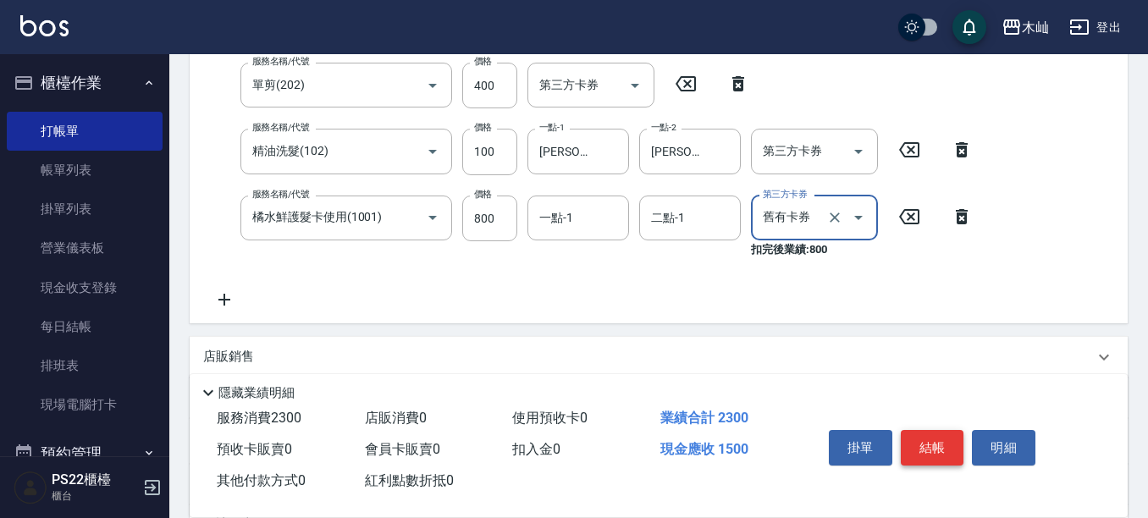
click at [909, 440] on button "結帳" at bounding box center [933, 448] width 64 height 36
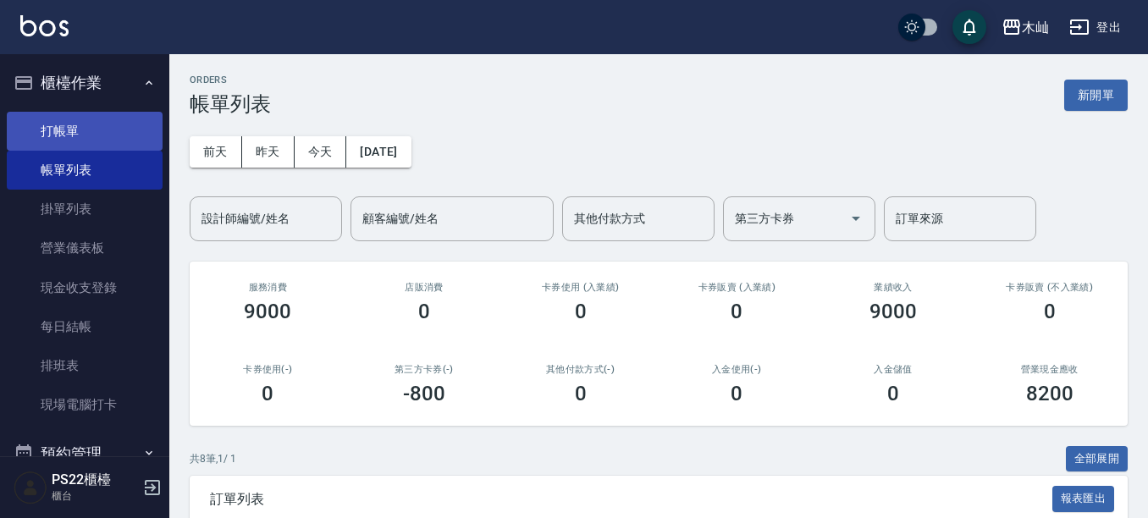
click at [100, 133] on link "打帳單" at bounding box center [85, 131] width 156 height 39
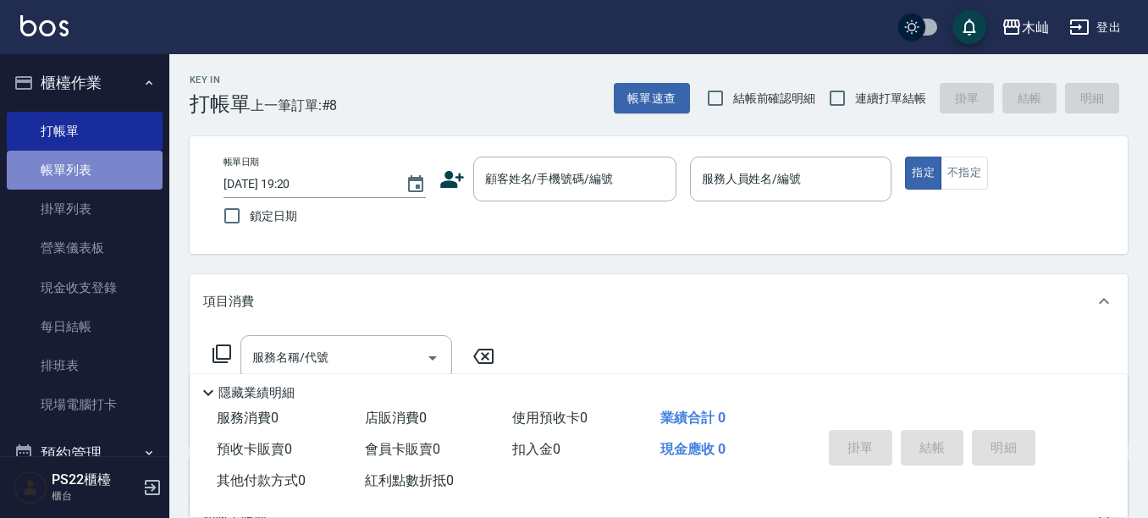
click at [103, 177] on link "帳單列表" at bounding box center [85, 170] width 156 height 39
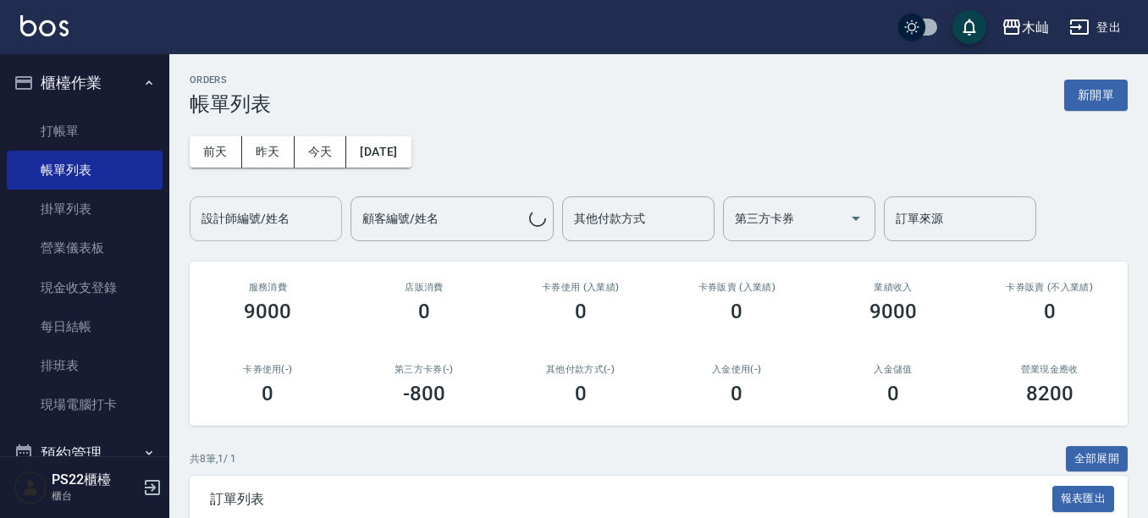
click at [255, 226] on input "設計師編號/姓名" at bounding box center [265, 219] width 137 height 30
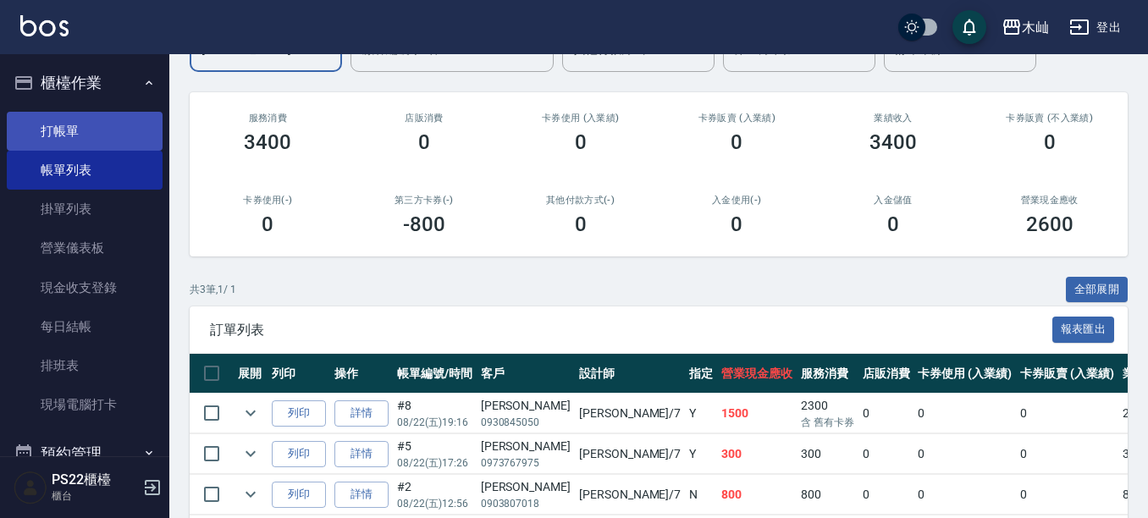
type input "[PERSON_NAME]-7"
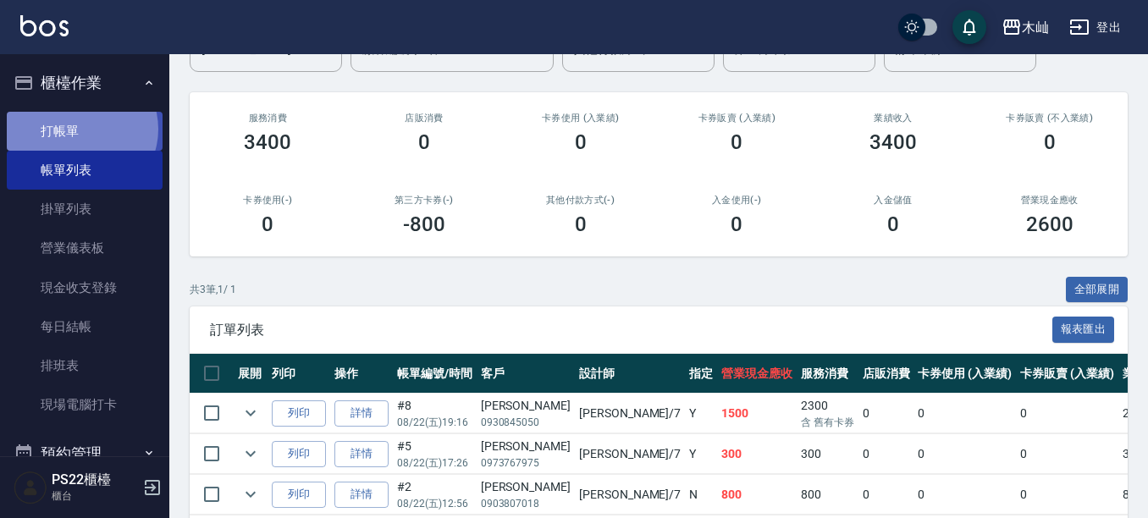
click at [80, 129] on link "打帳單" at bounding box center [85, 131] width 156 height 39
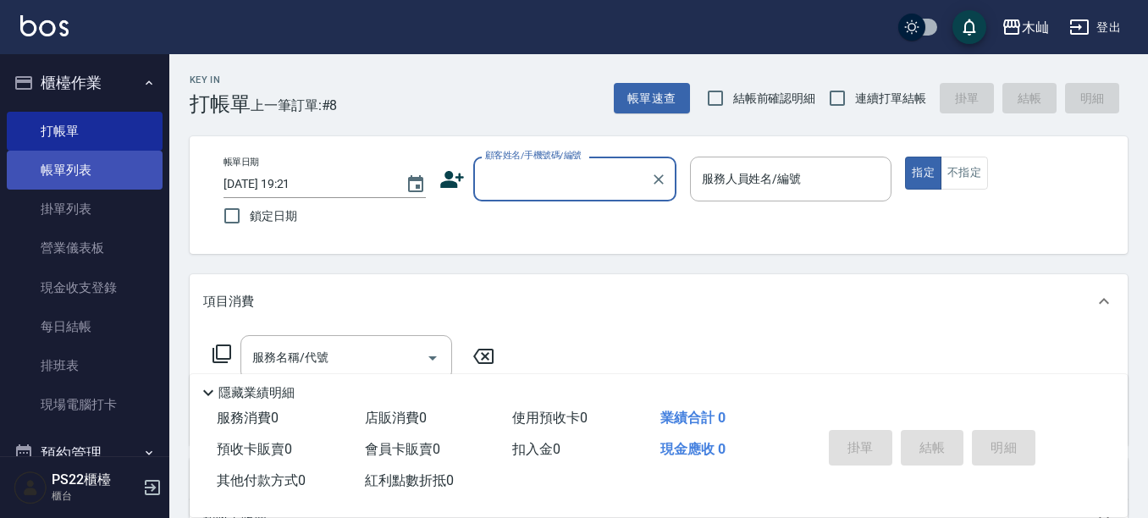
click at [53, 171] on link "帳單列表" at bounding box center [85, 170] width 156 height 39
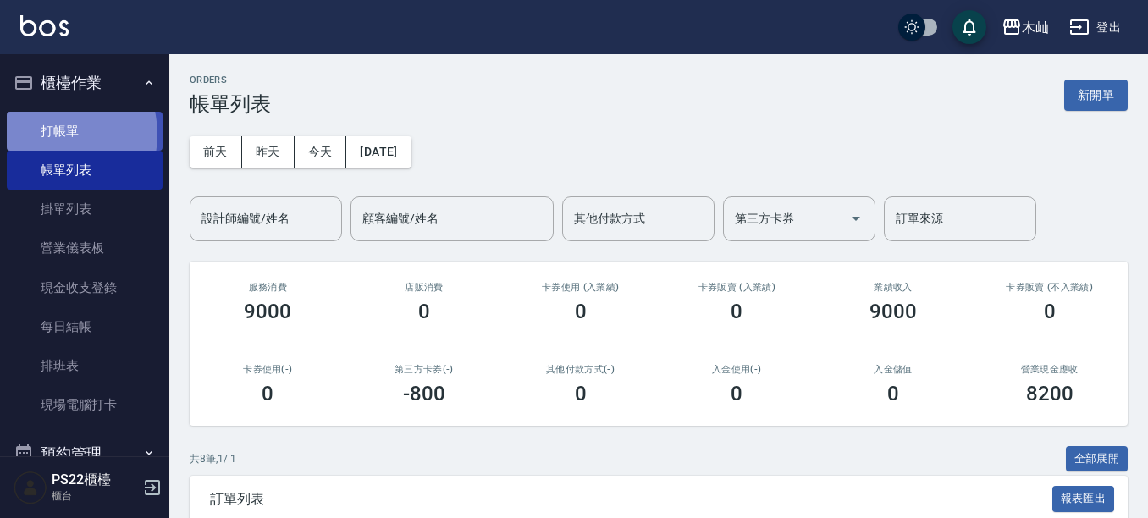
click at [53, 134] on link "打帳單" at bounding box center [85, 131] width 156 height 39
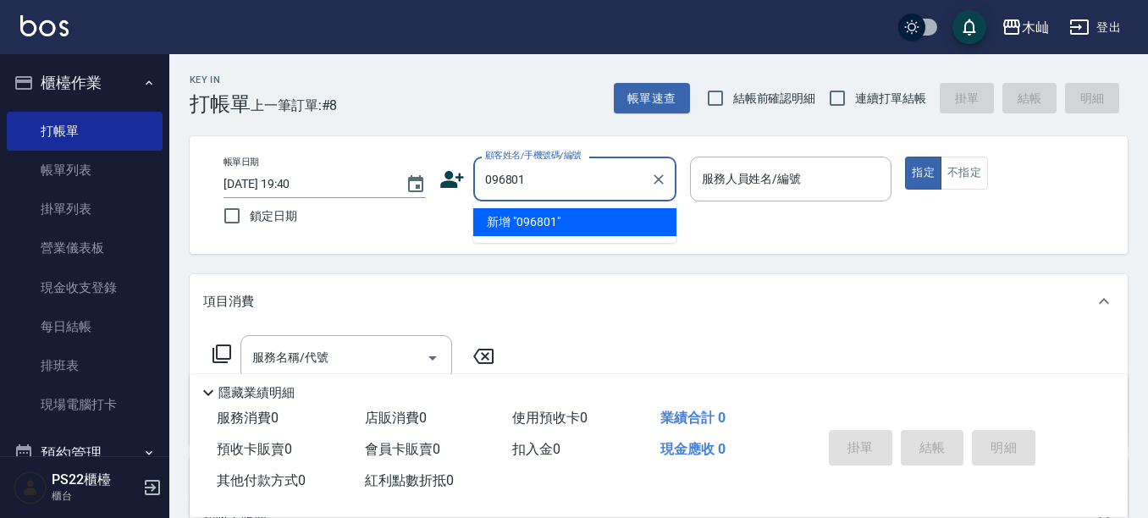
type input "0968017"
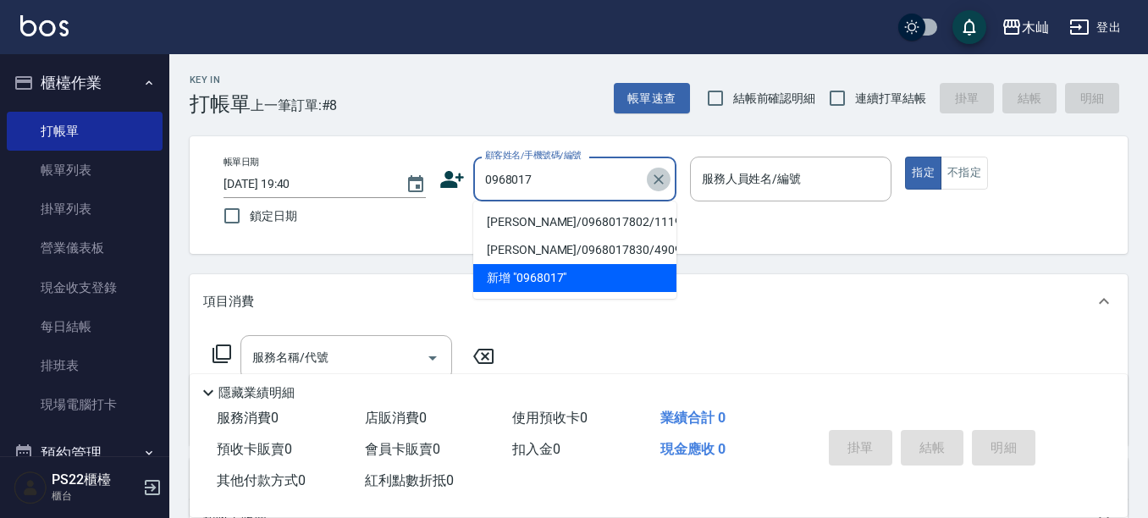
click at [661, 179] on icon "Clear" at bounding box center [658, 179] width 17 height 17
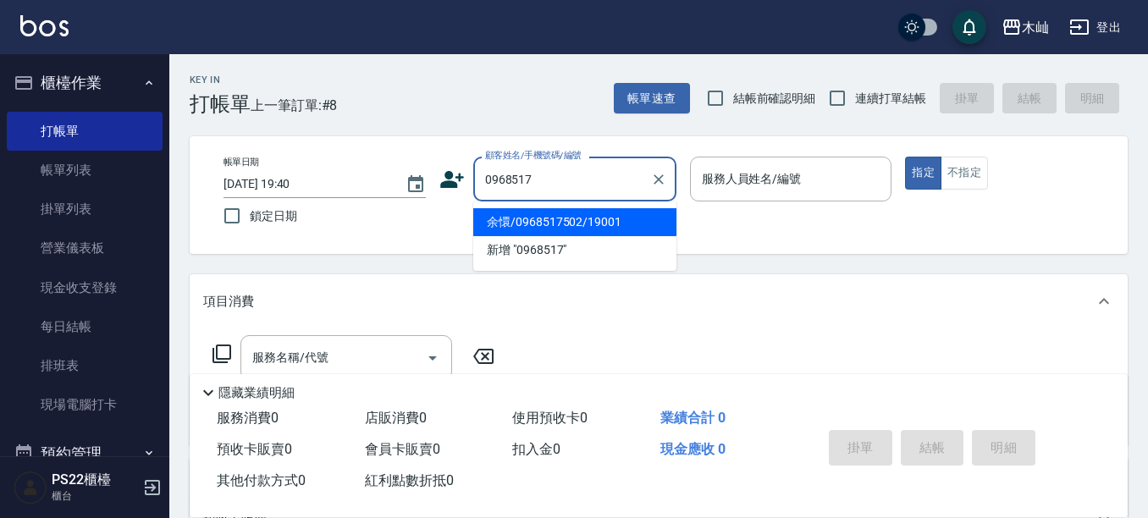
click at [575, 229] on li "余懁/0968517502/19001" at bounding box center [574, 222] width 203 height 28
type input "余懁/0968517502/19001"
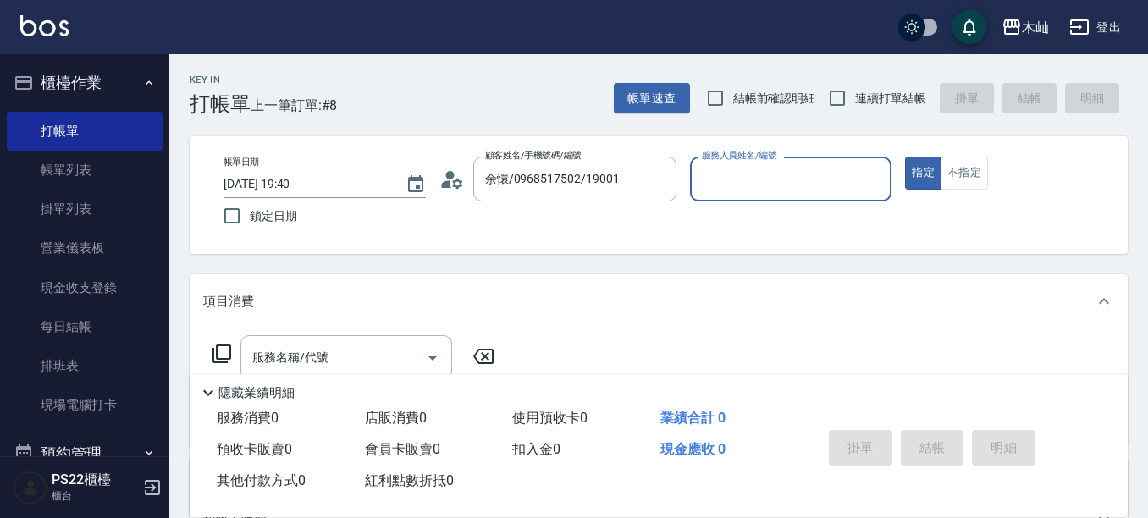
type input "雅芳-012"
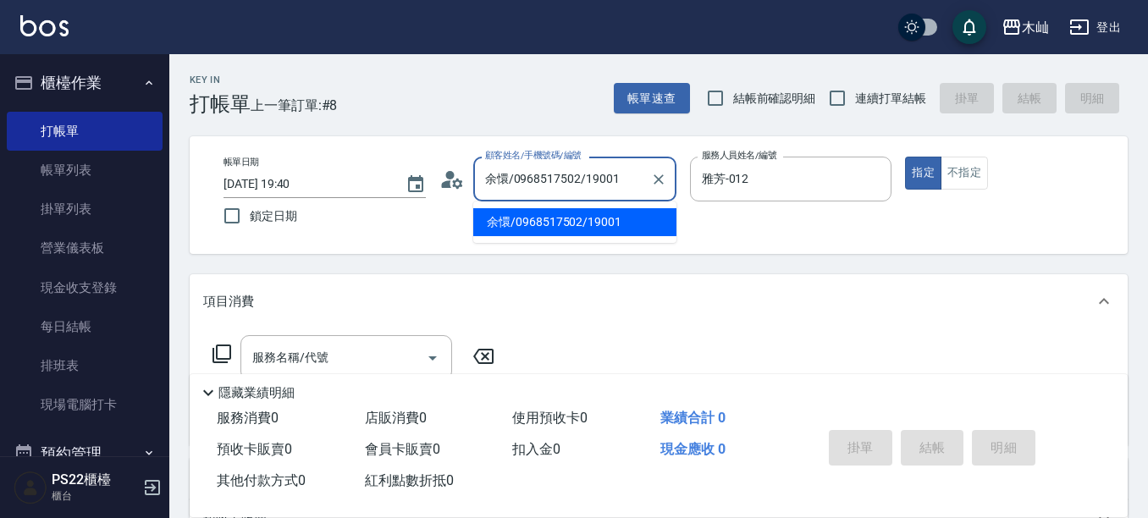
drag, startPoint x: 504, startPoint y: 184, endPoint x: 485, endPoint y: 188, distance: 19.1
click at [485, 188] on input "余懁/0968517502/19001" at bounding box center [562, 179] width 163 height 30
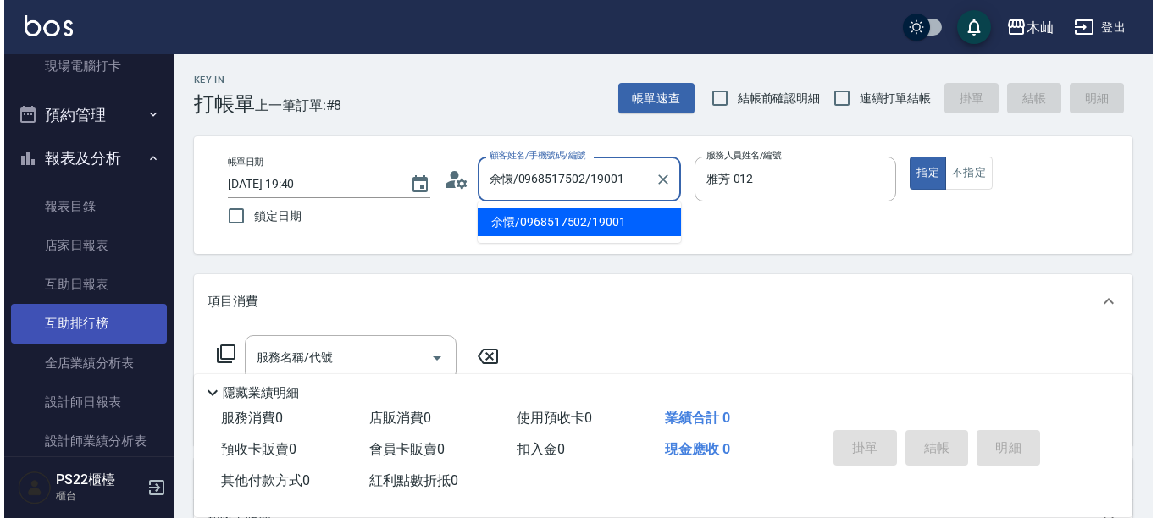
scroll to position [762, 0]
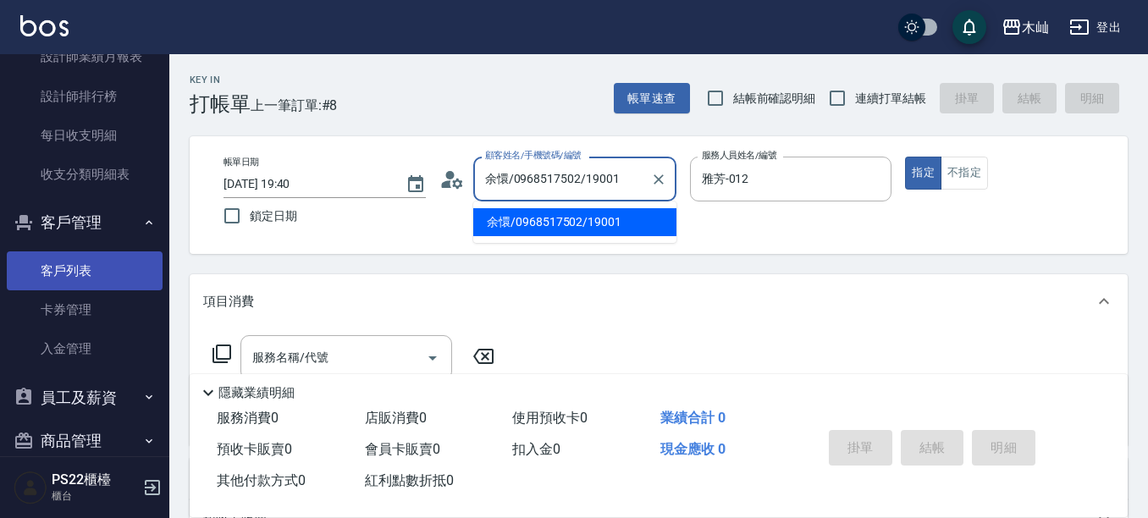
click at [79, 279] on link "客戶列表" at bounding box center [85, 271] width 156 height 39
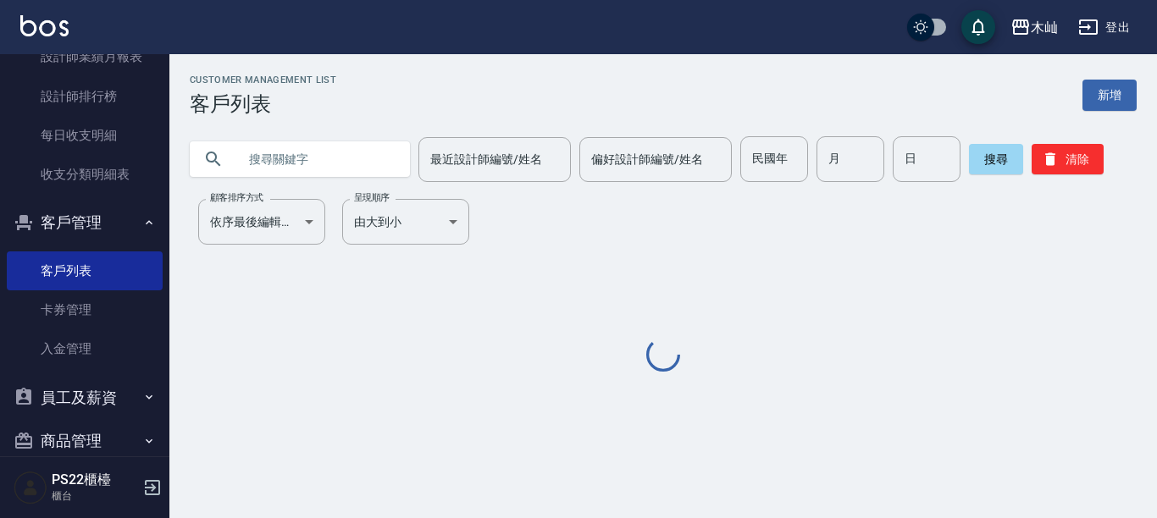
click at [259, 159] on input "text" at bounding box center [316, 159] width 159 height 46
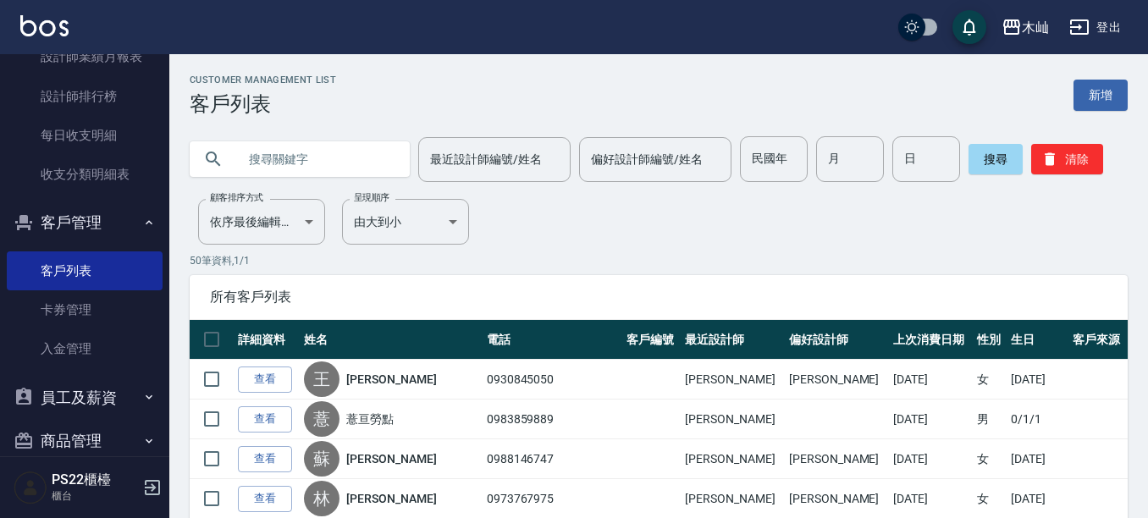
paste input "余懁"
type input "余懁"
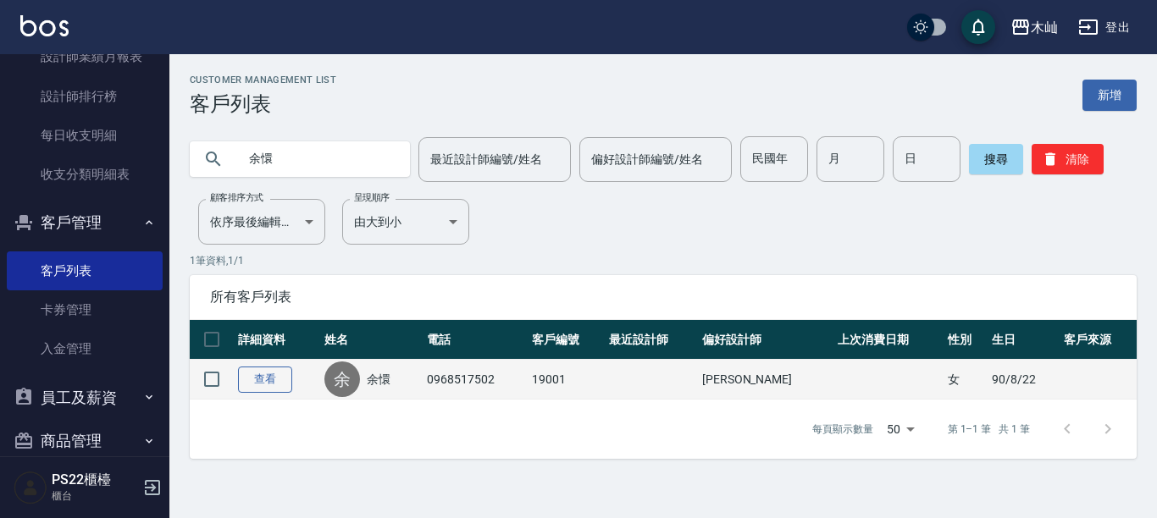
click at [277, 380] on link "查看" at bounding box center [265, 380] width 54 height 26
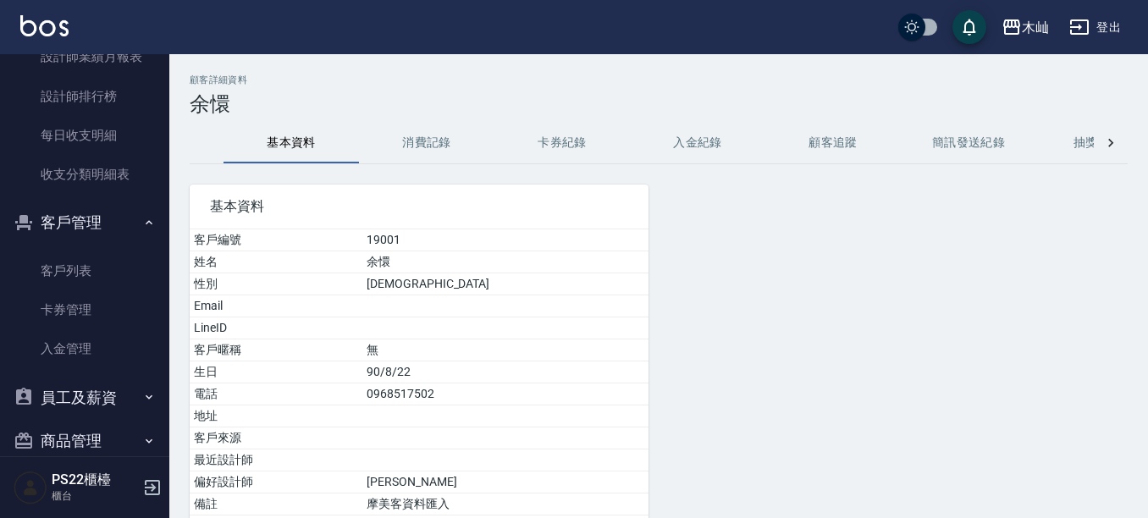
click at [423, 152] on button "消費記錄" at bounding box center [426, 143] width 135 height 41
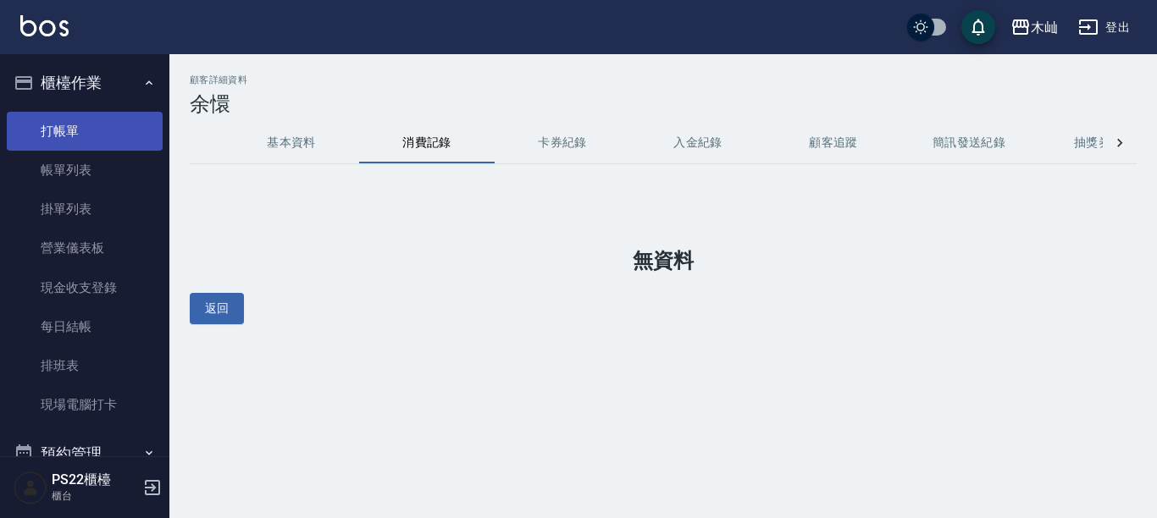
click at [65, 129] on link "打帳單" at bounding box center [85, 131] width 156 height 39
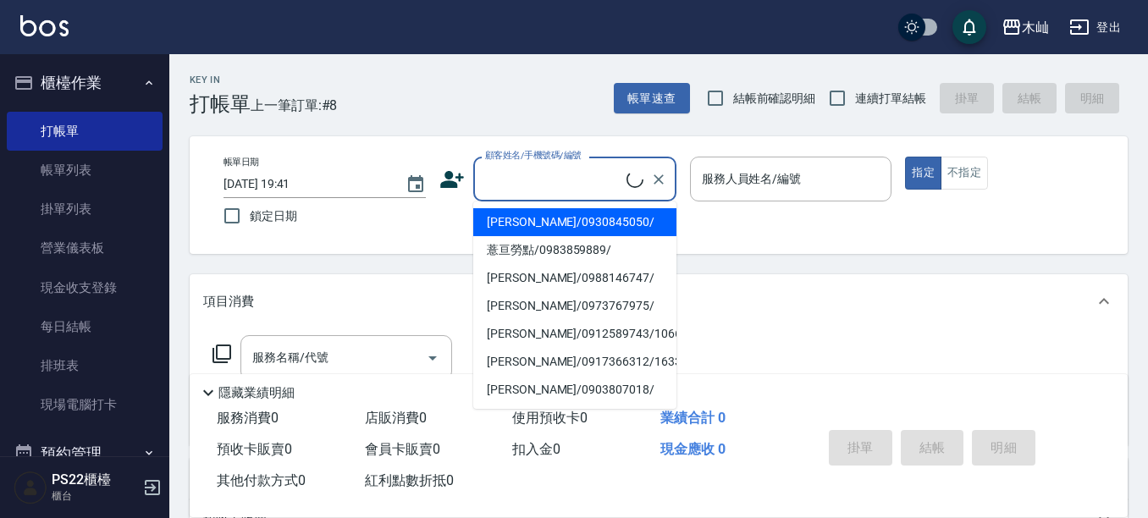
click at [531, 183] on input "顧客姓名/手機號碼/編號" at bounding box center [554, 179] width 146 height 30
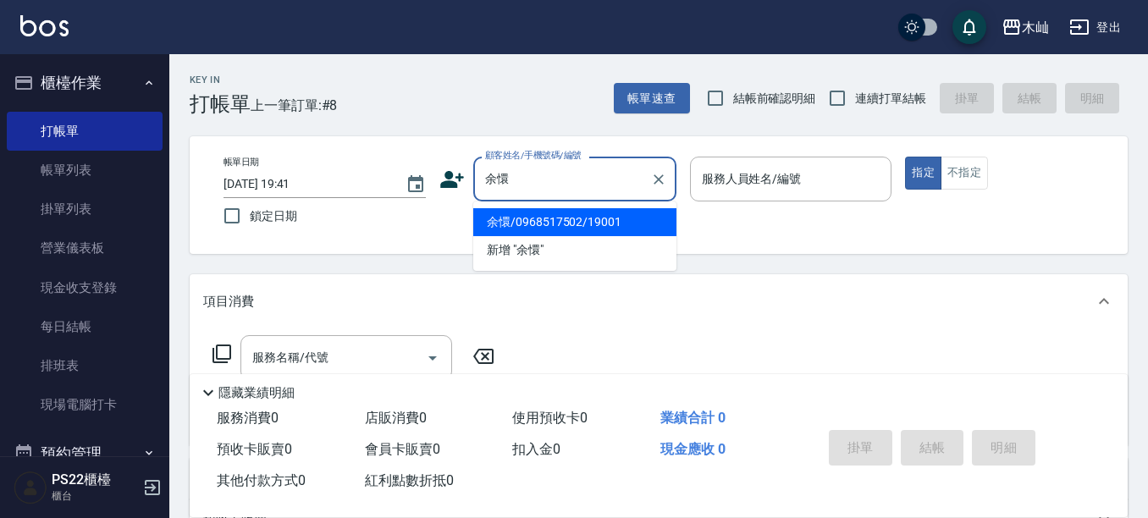
click at [581, 224] on li "余懁/0968517502/19001" at bounding box center [574, 222] width 203 height 28
type input "余懁/0968517502/19001"
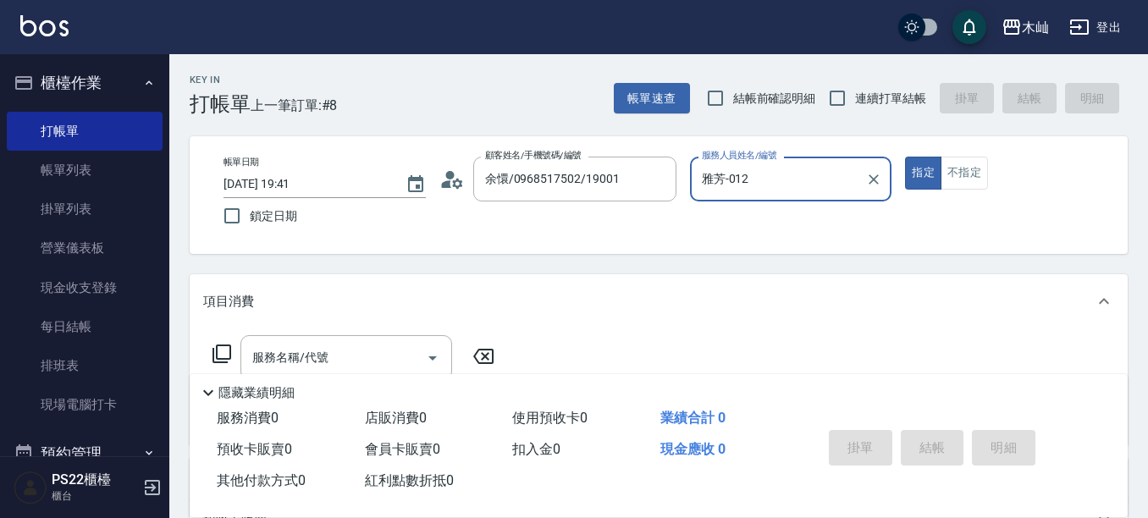
click at [800, 189] on input "雅芳-012" at bounding box center [779, 179] width 162 height 30
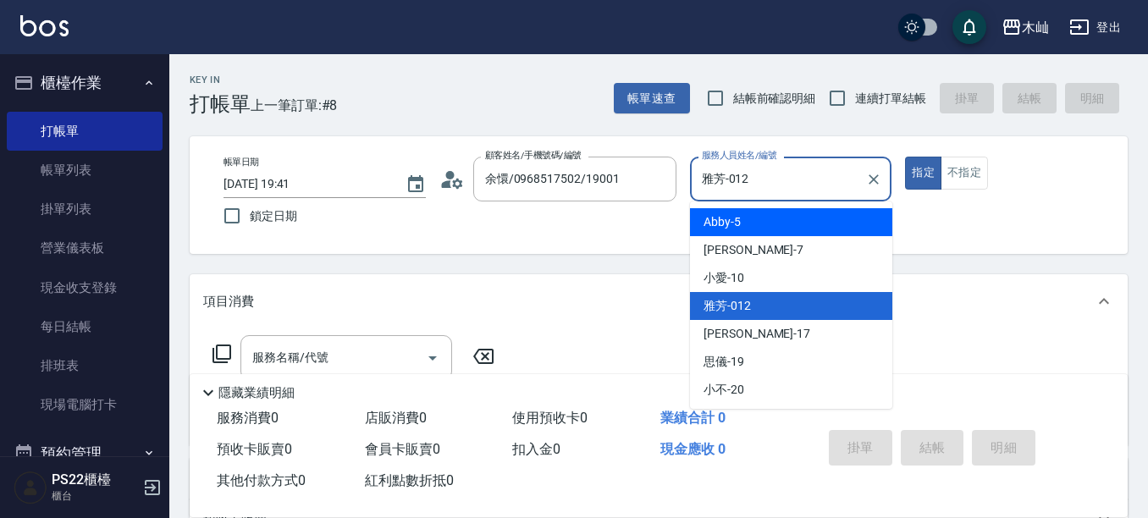
click at [731, 222] on span "Abby -5" at bounding box center [722, 222] width 37 height 18
type input "Abby-5"
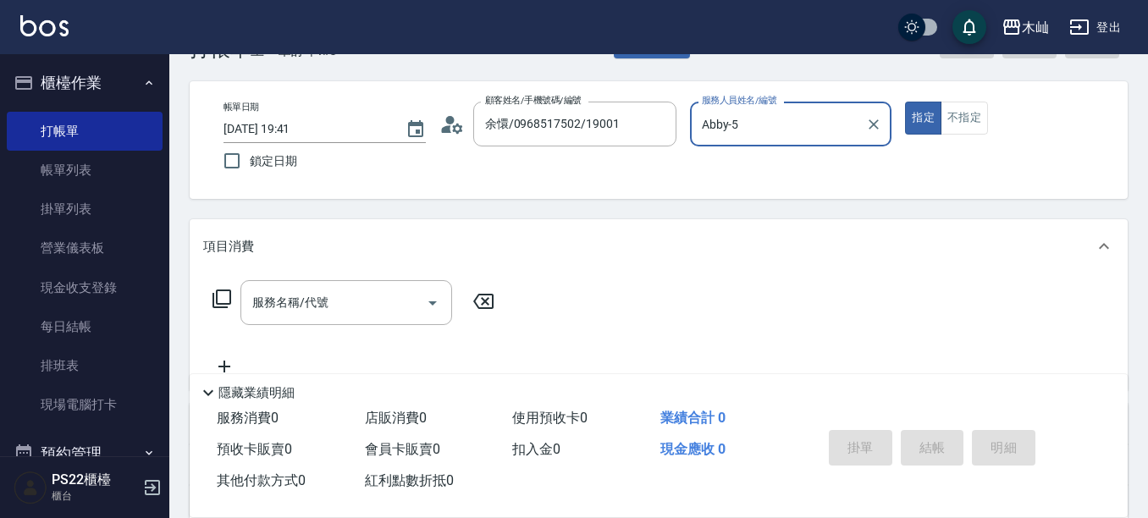
scroll to position [85, 0]
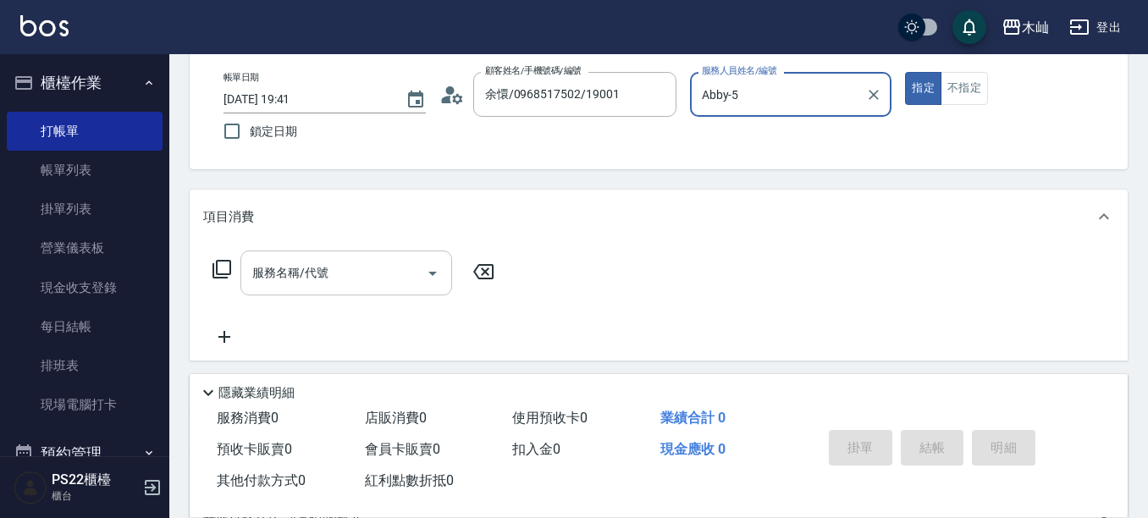
click at [301, 290] on div "服務名稱/代號" at bounding box center [346, 273] width 212 height 45
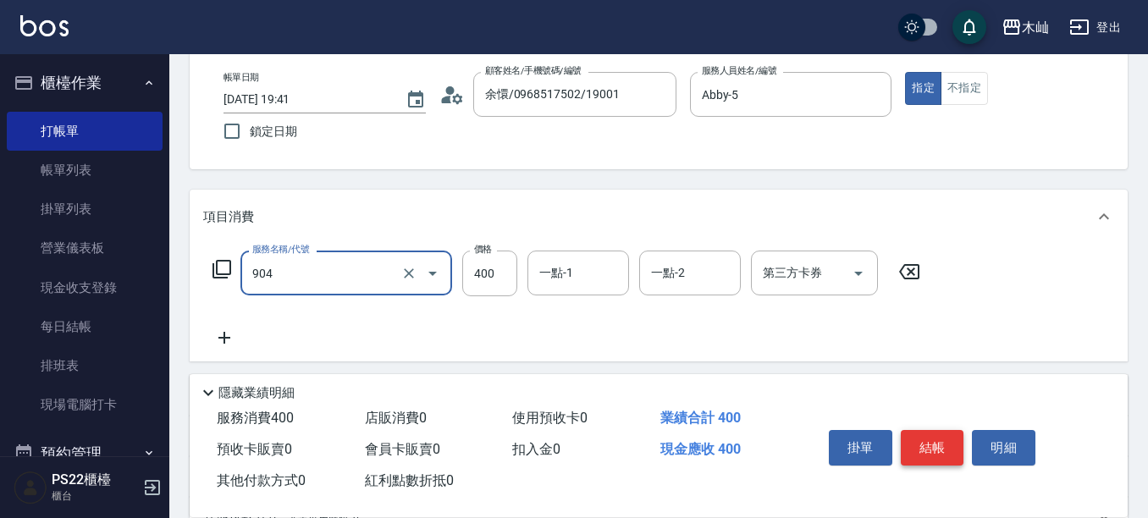
type input "精油洗+瞬護(904)"
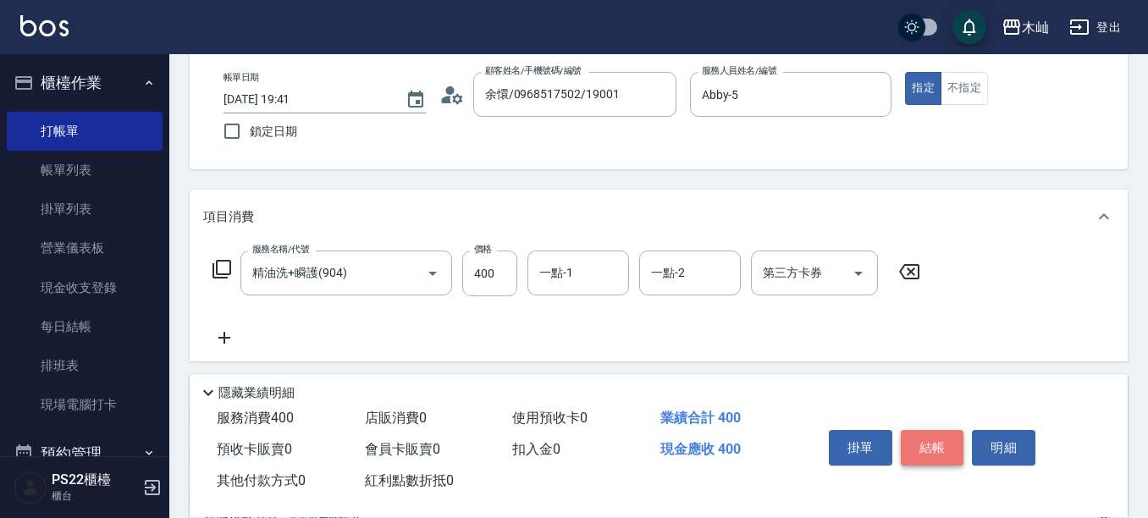
click at [955, 442] on button "結帳" at bounding box center [933, 448] width 64 height 36
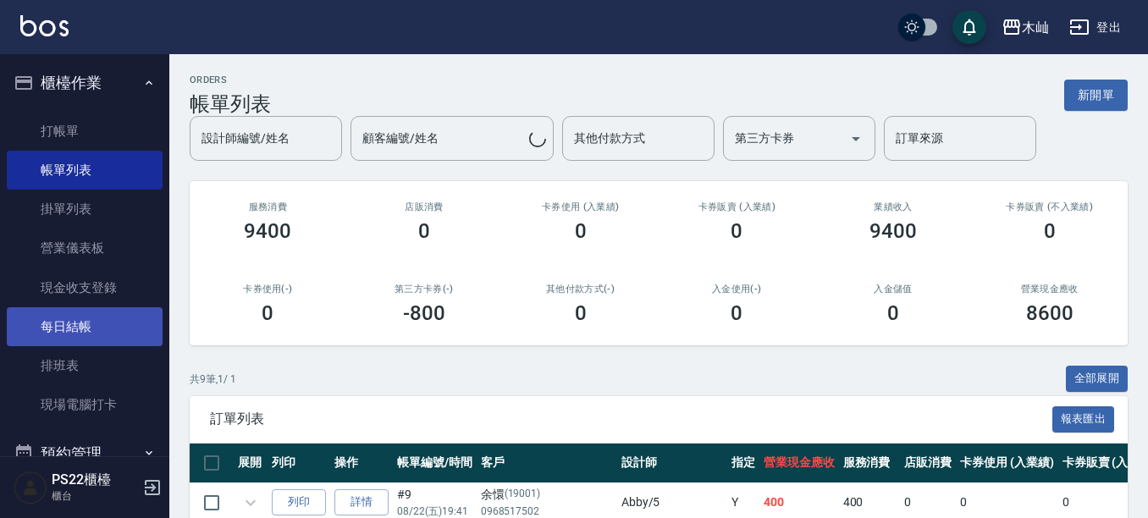
click at [83, 325] on link "每日結帳" at bounding box center [85, 326] width 156 height 39
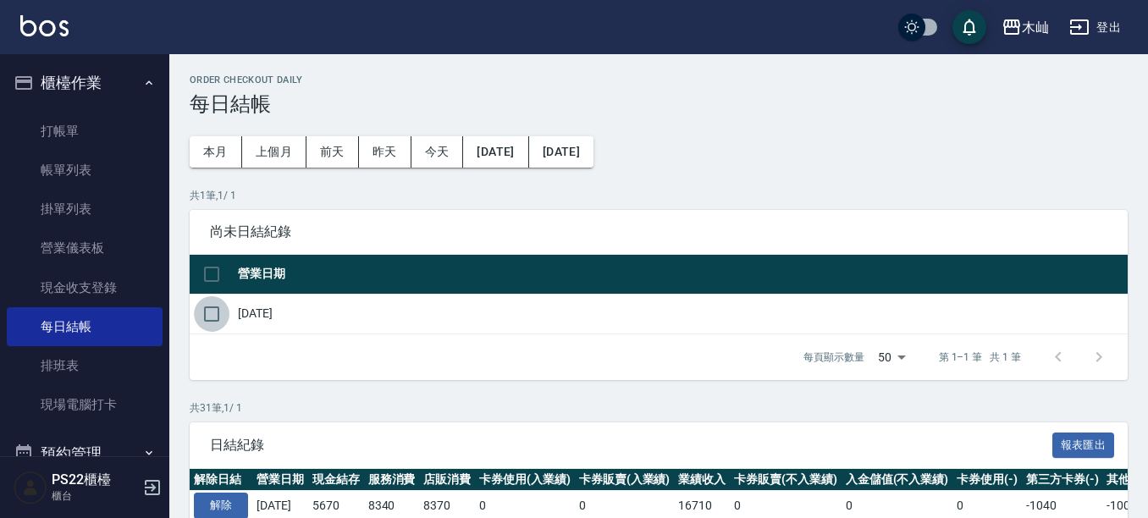
click at [220, 308] on input "checkbox" at bounding box center [212, 314] width 36 height 36
checkbox input "true"
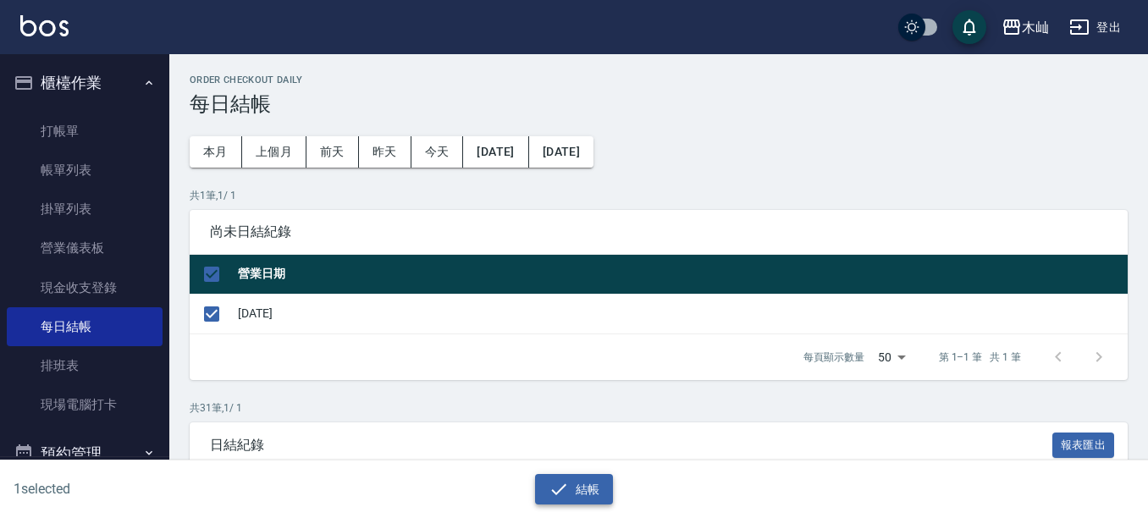
click at [594, 500] on button "結帳" at bounding box center [574, 489] width 79 height 31
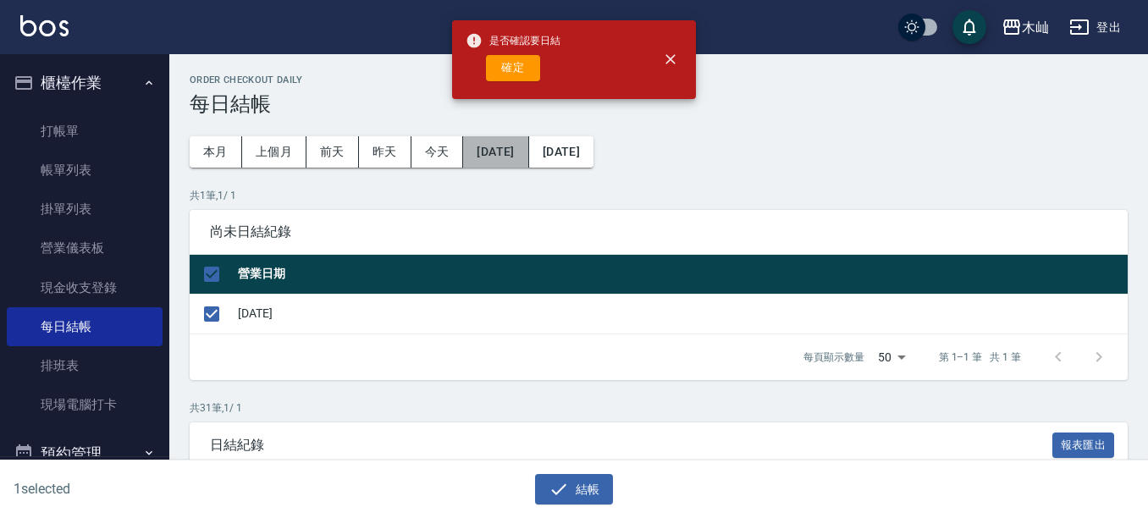
drag, startPoint x: 485, startPoint y: 153, endPoint x: 478, endPoint y: 162, distance: 10.8
click at [478, 162] on button "[DATE]" at bounding box center [495, 151] width 65 height 31
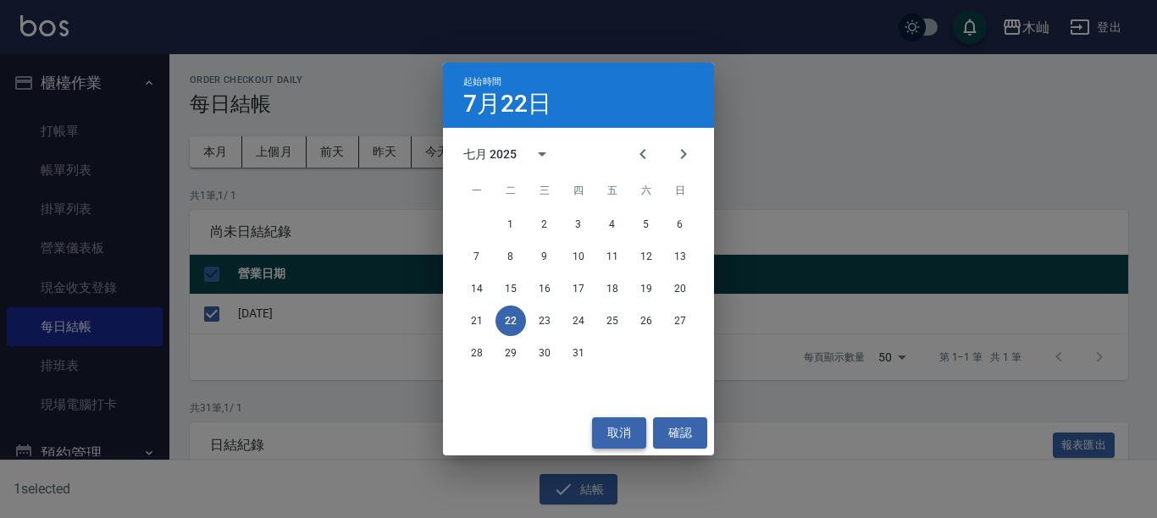
click at [618, 428] on button "取消" at bounding box center [619, 432] width 54 height 31
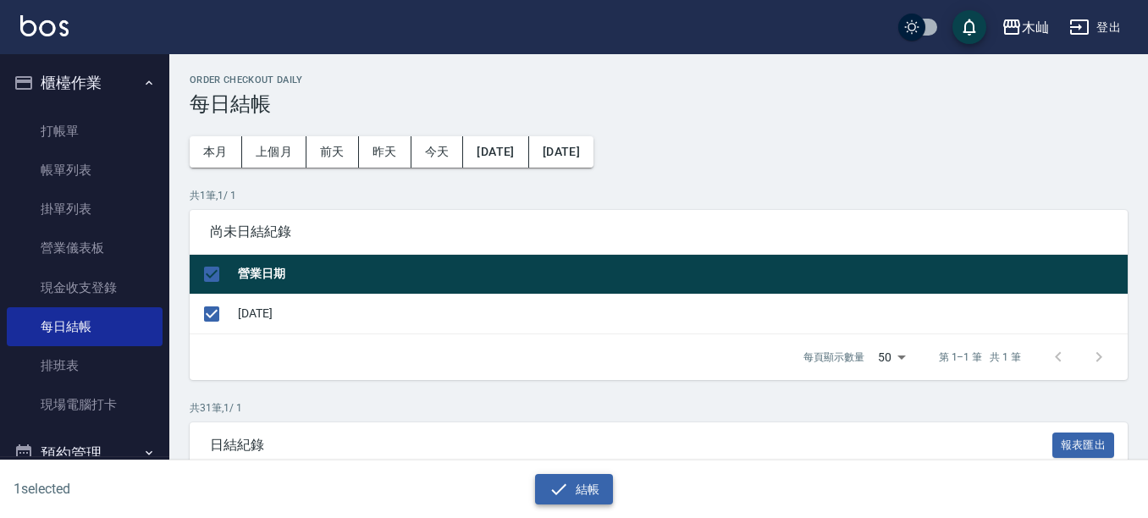
click at [584, 478] on button "結帳" at bounding box center [574, 489] width 79 height 31
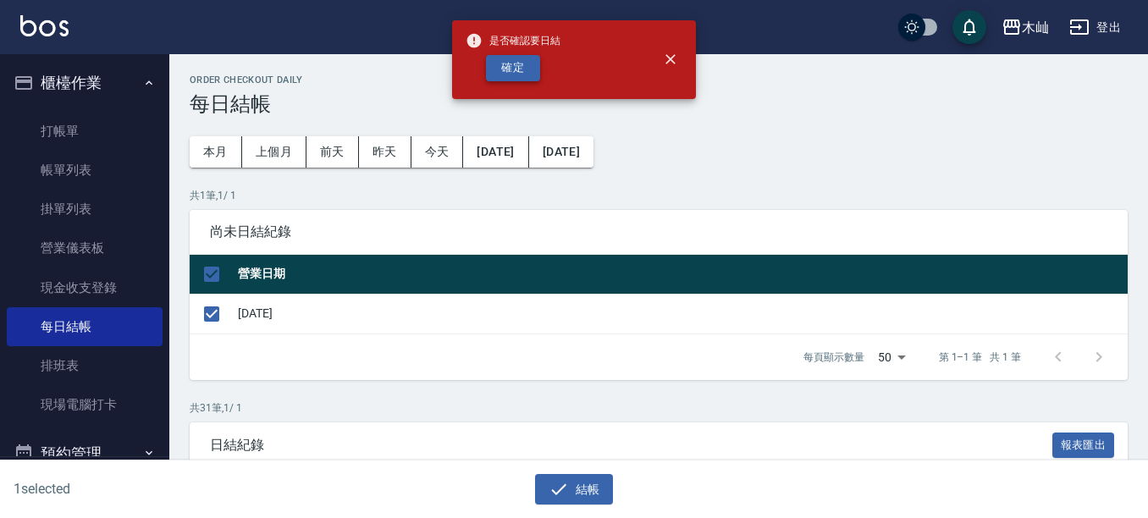
click at [495, 60] on button "確定" at bounding box center [513, 68] width 54 height 26
checkbox input "false"
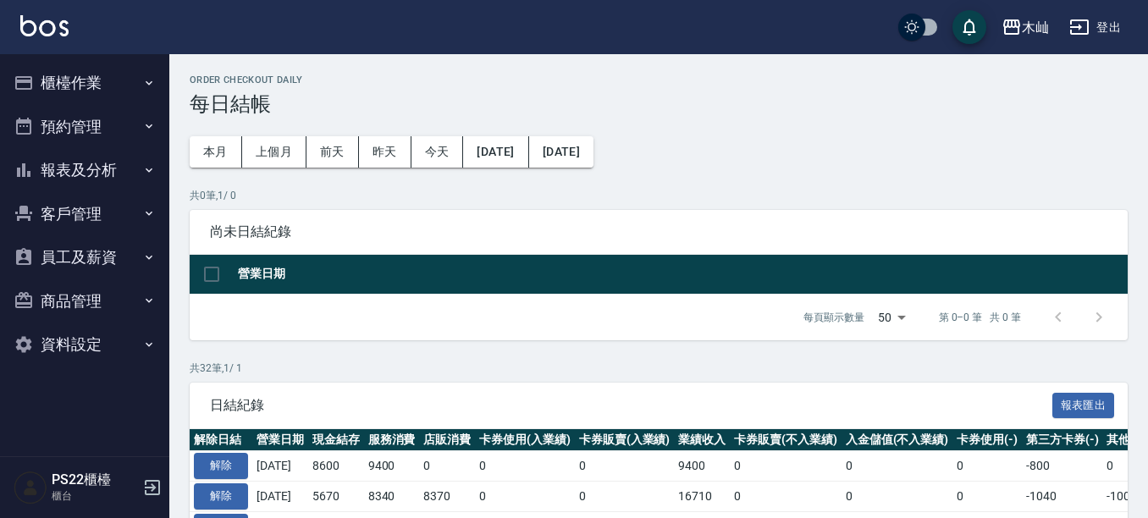
click at [41, 176] on button "報表及分析" at bounding box center [85, 170] width 156 height 44
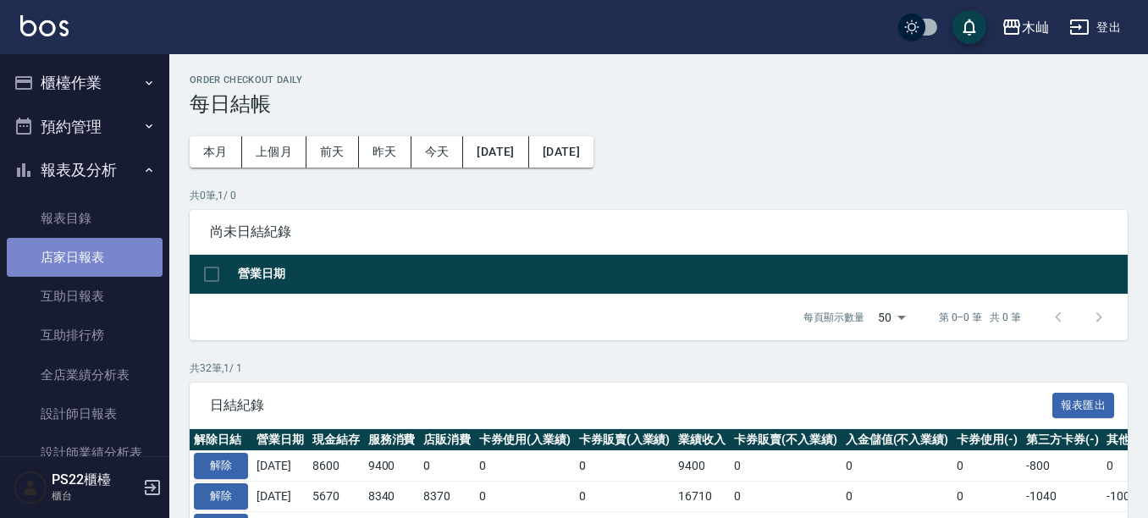
click at [97, 261] on link "店家日報表" at bounding box center [85, 257] width 156 height 39
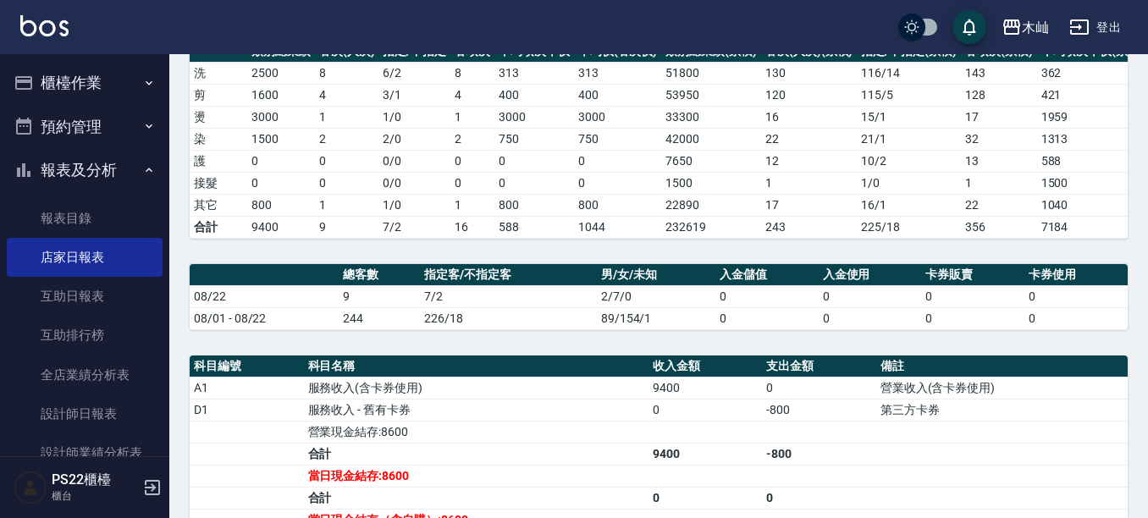
scroll to position [506, 0]
